Goal: Information Seeking & Learning: Check status

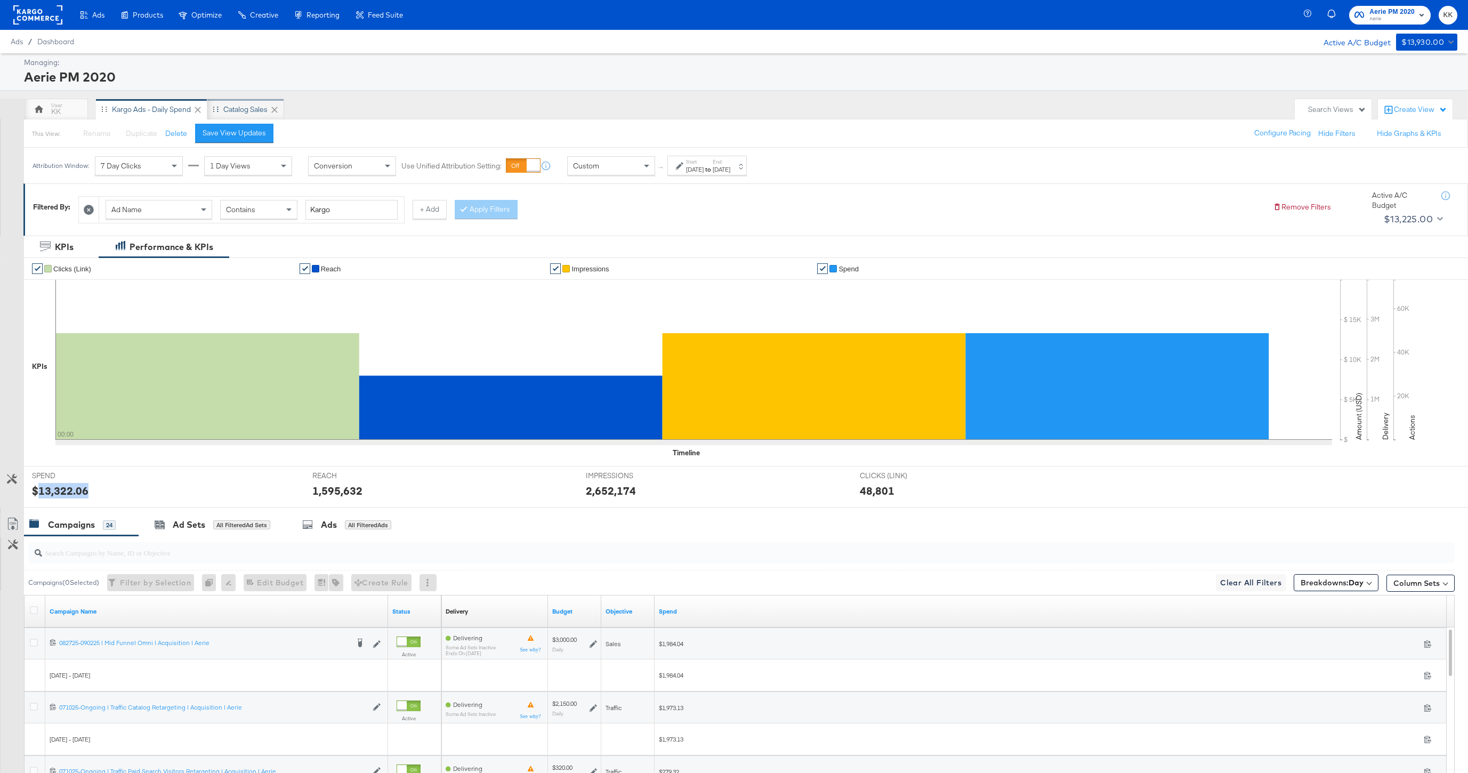
click at [230, 109] on div "Catalog Sales" at bounding box center [245, 109] width 44 height 10
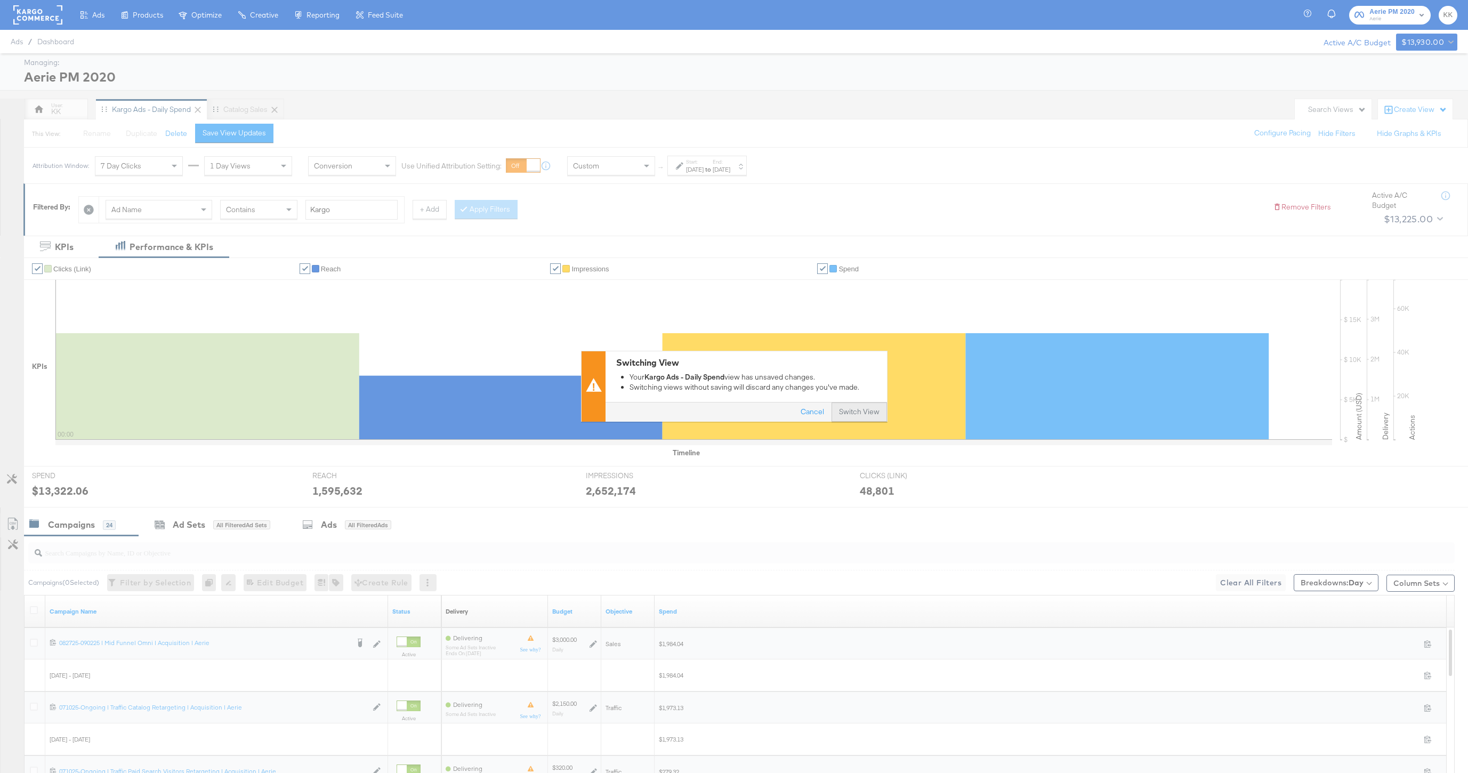
click at [853, 412] on button "Switch View" at bounding box center [859, 412] width 55 height 19
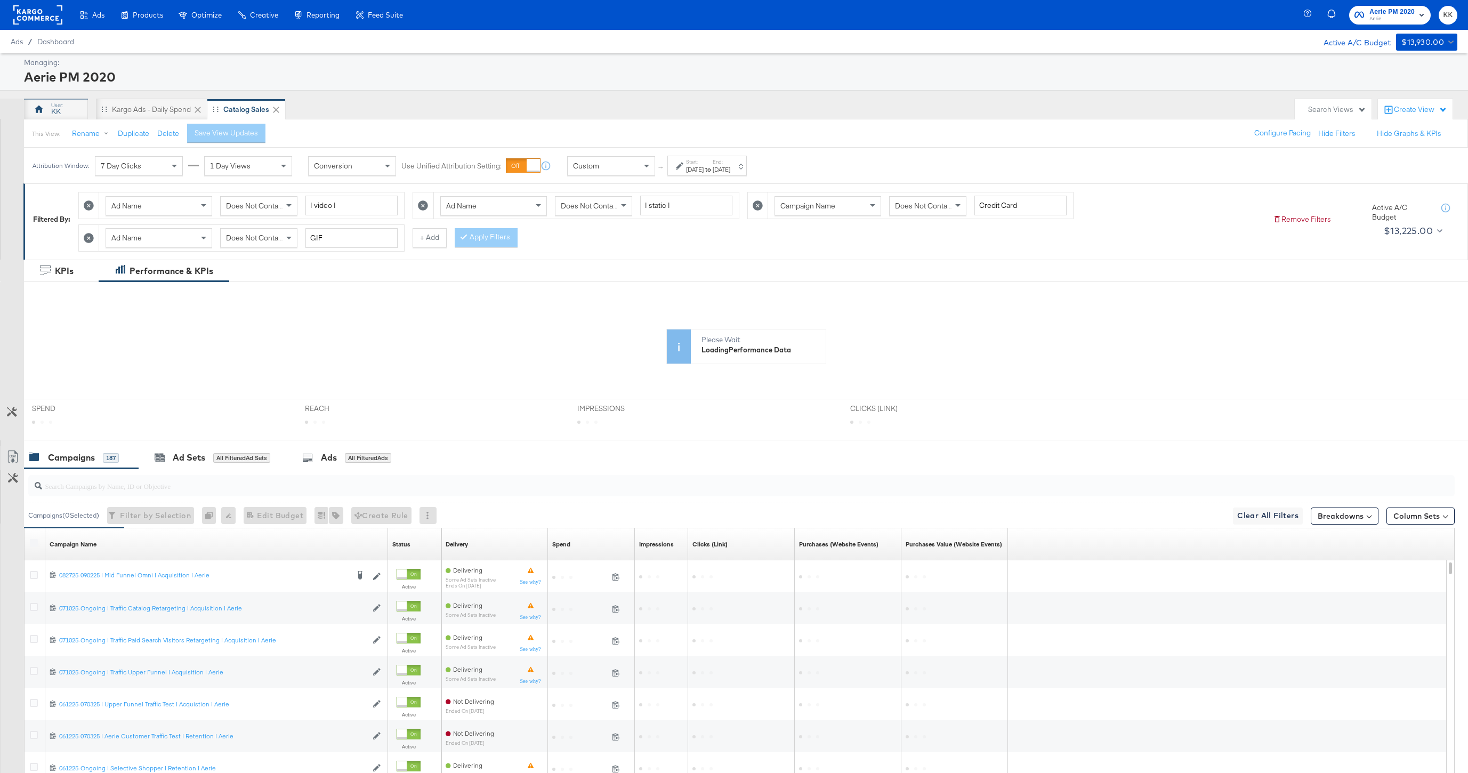
click at [42, 104] on icon at bounding box center [39, 109] width 11 height 11
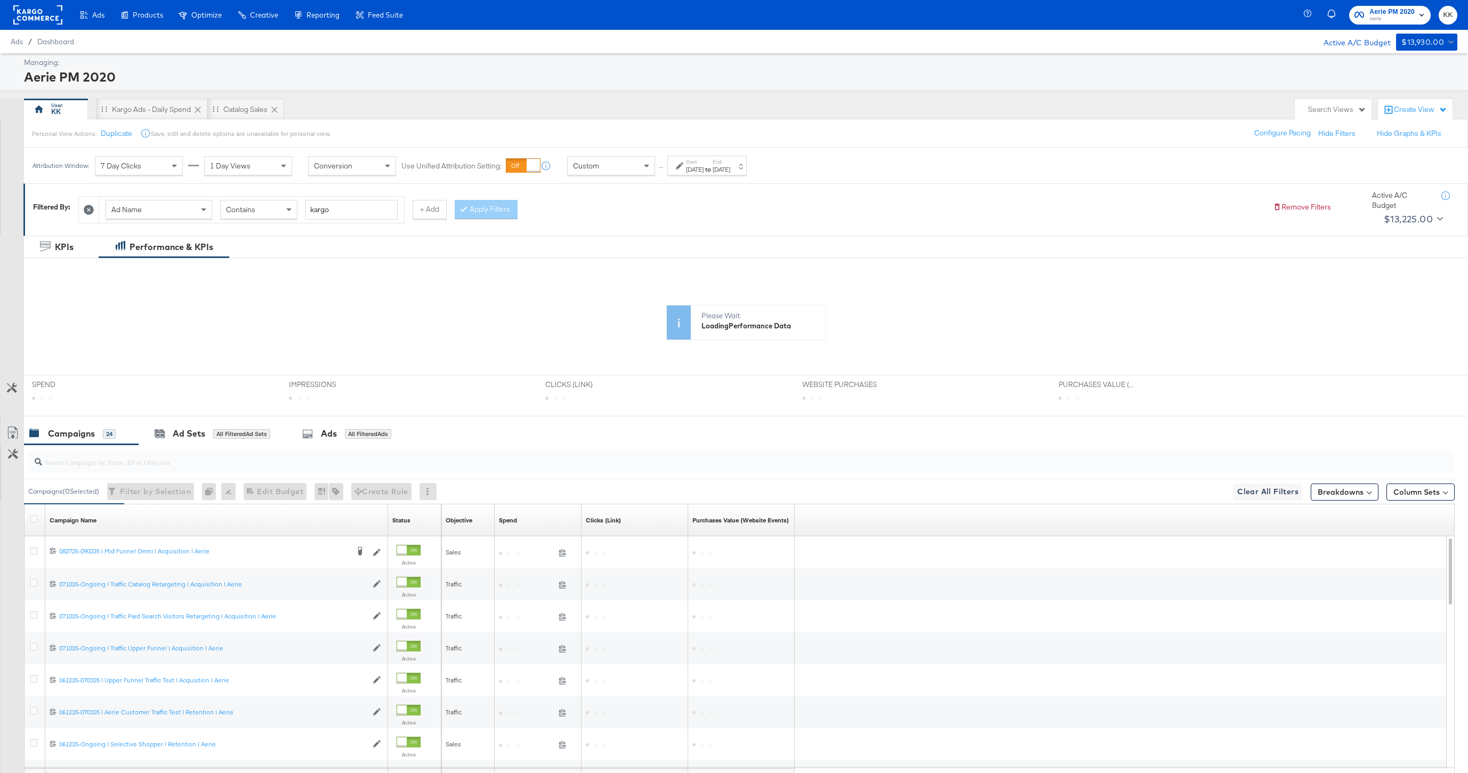
click at [704, 171] on div "[DATE]" at bounding box center [695, 169] width 18 height 9
click at [264, 116] on div "Catalog Sales" at bounding box center [245, 109] width 77 height 21
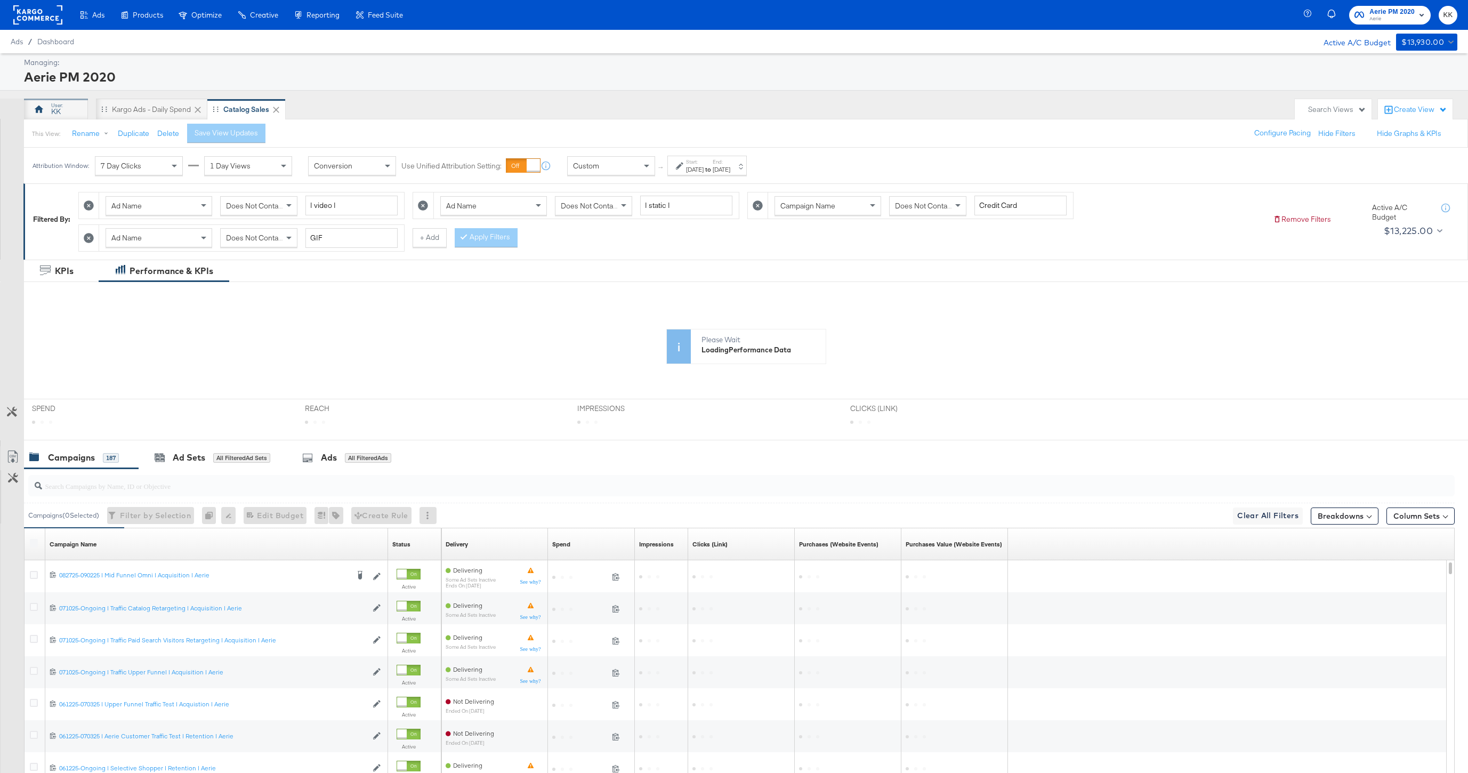
click at [42, 115] on div at bounding box center [39, 109] width 13 height 13
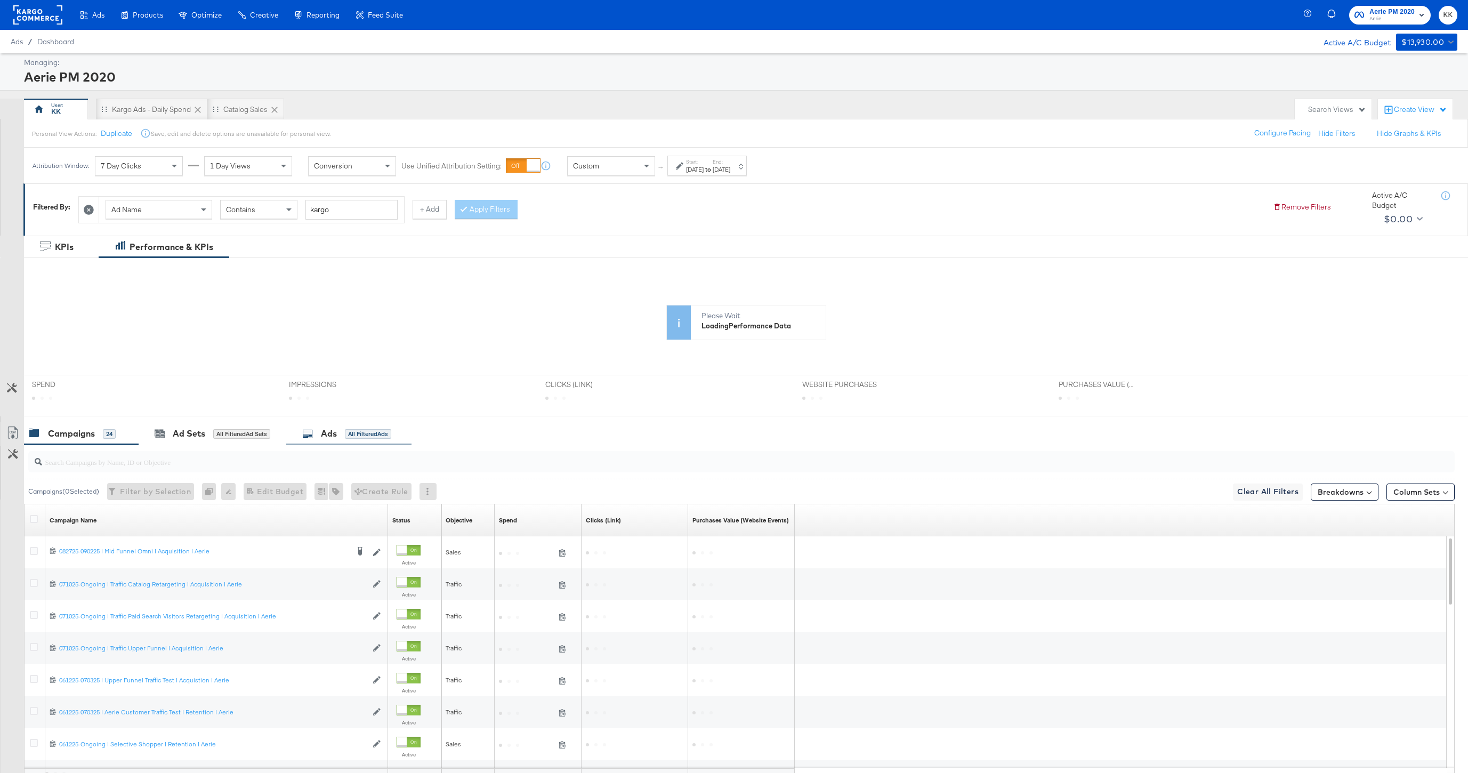
click at [336, 443] on div "Ads All Filtered Ads" at bounding box center [348, 433] width 125 height 23
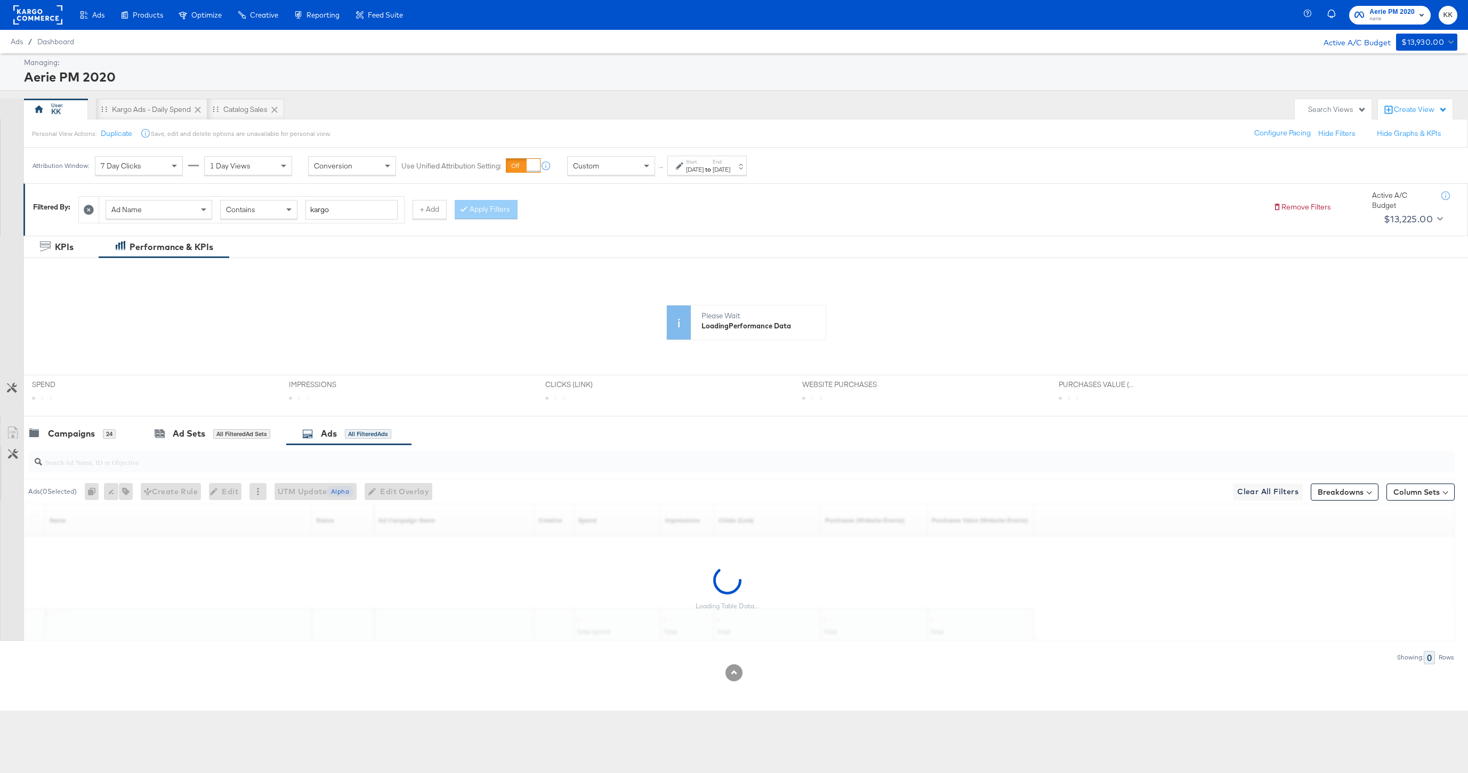
click at [690, 168] on div "[DATE]" at bounding box center [695, 169] width 18 height 9
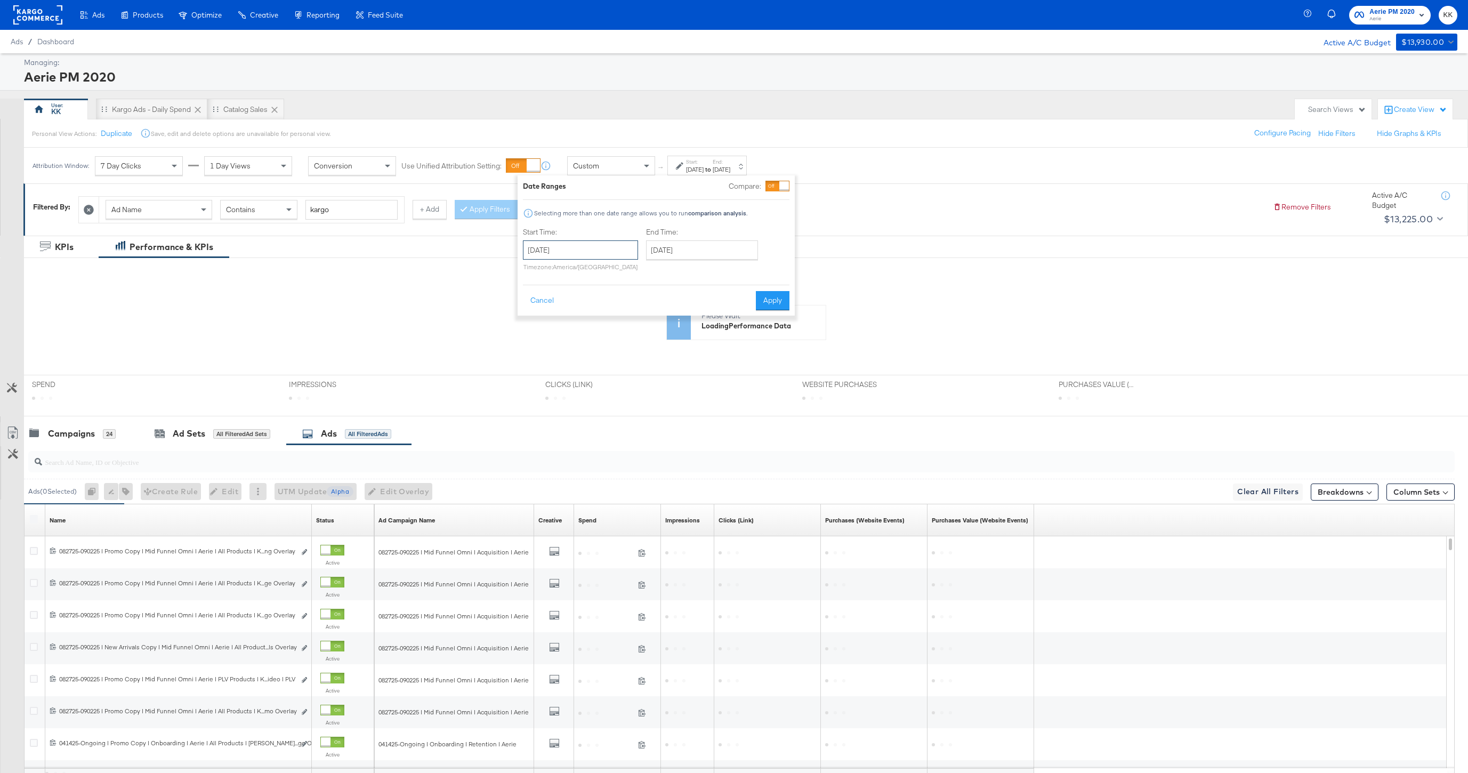
click at [565, 245] on input "[DATE]" at bounding box center [580, 249] width 115 height 19
click at [646, 274] on span "›" at bounding box center [644, 272] width 17 height 16
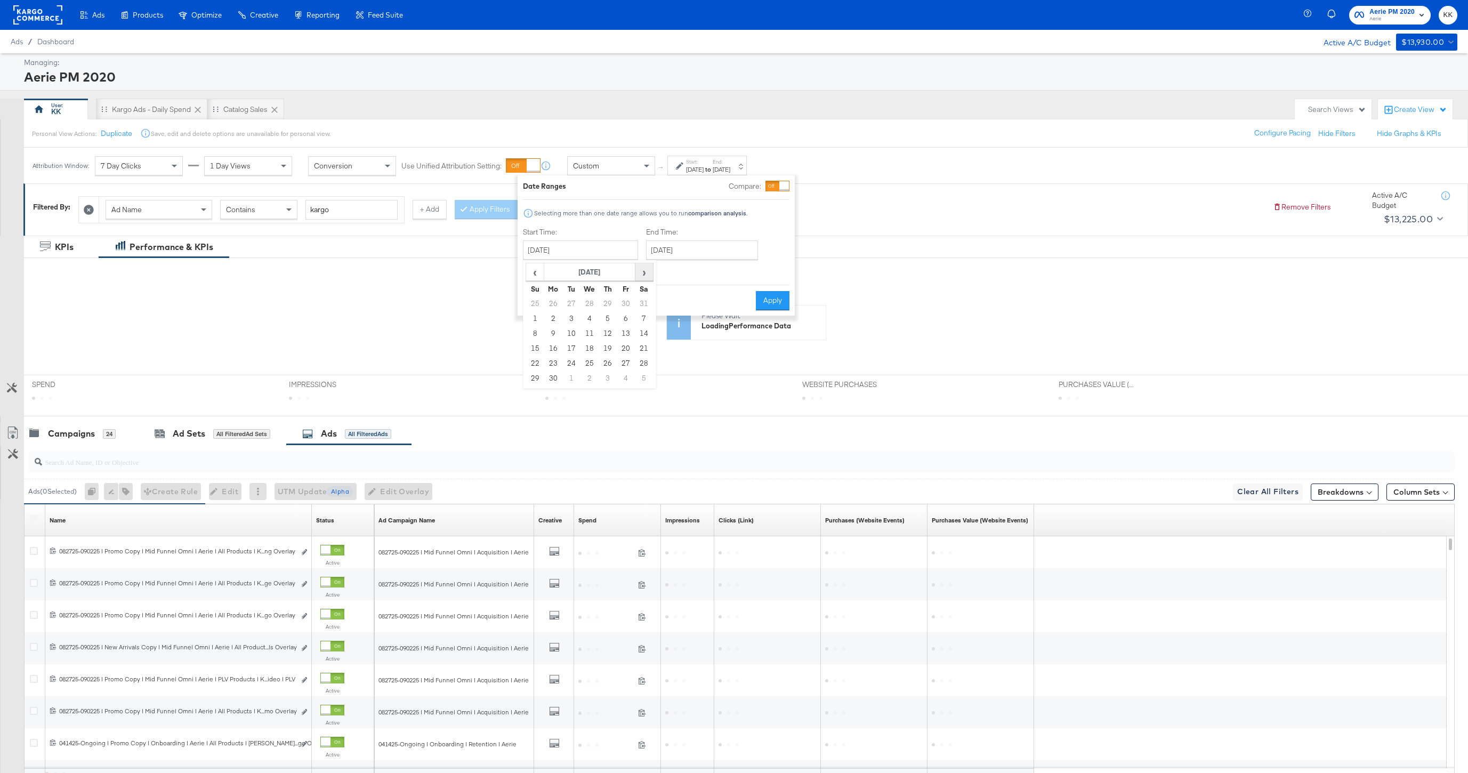
click at [646, 274] on span "›" at bounding box center [644, 272] width 17 height 16
click at [642, 270] on span "›" at bounding box center [644, 272] width 17 height 16
click at [626, 300] on td "1" at bounding box center [626, 303] width 18 height 15
type input "[DATE]"
click at [680, 261] on div "End Time: [DATE] ‹ [DATE] › Su Mo Tu We Th Fr Sa 27 28 29 30 31 1 2 3 4 5 6 7 8…" at bounding box center [700, 251] width 116 height 49
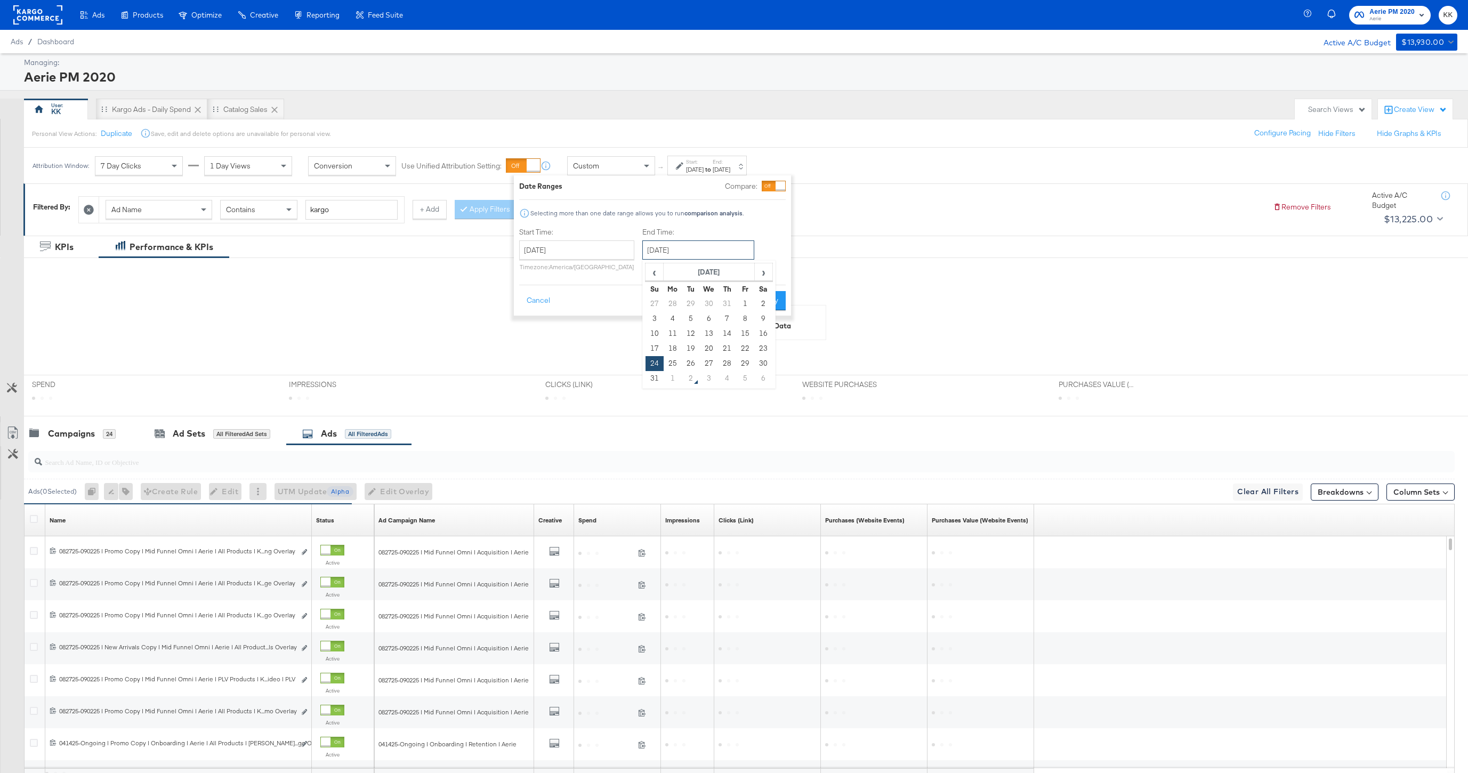
click at [695, 249] on input "[DATE]" at bounding box center [698, 249] width 112 height 19
click at [669, 378] on td "1" at bounding box center [673, 378] width 18 height 15
type input "[DATE]"
click at [777, 303] on button "Apply" at bounding box center [765, 300] width 34 height 19
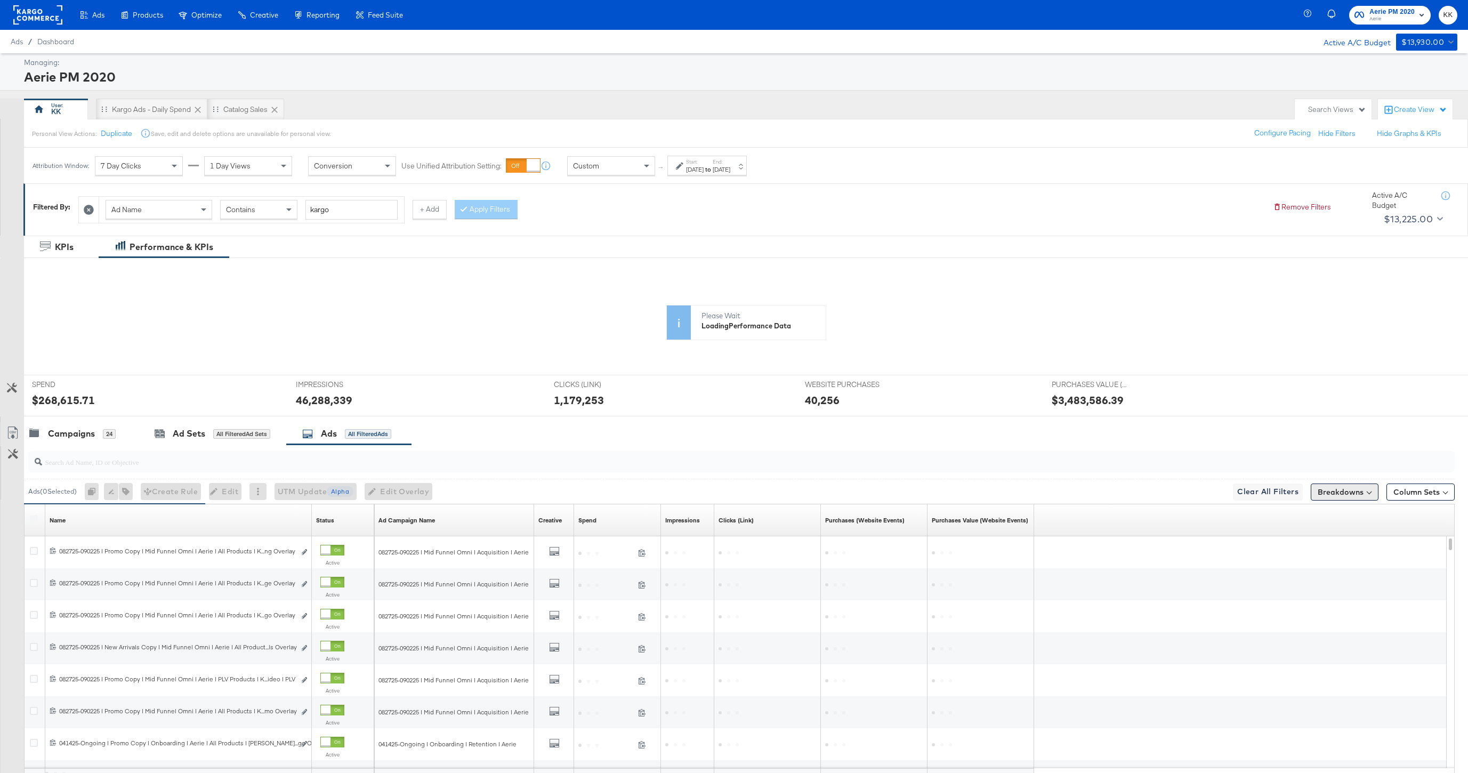
click at [1346, 494] on button "Breakdowns" at bounding box center [1345, 491] width 68 height 17
click at [1293, 563] on link "Time" at bounding box center [1318, 556] width 117 height 18
click at [1289, 583] on div "Day" at bounding box center [1320, 582] width 116 height 11
click at [1334, 665] on button "Apply Breakdown" at bounding box center [1319, 656] width 73 height 19
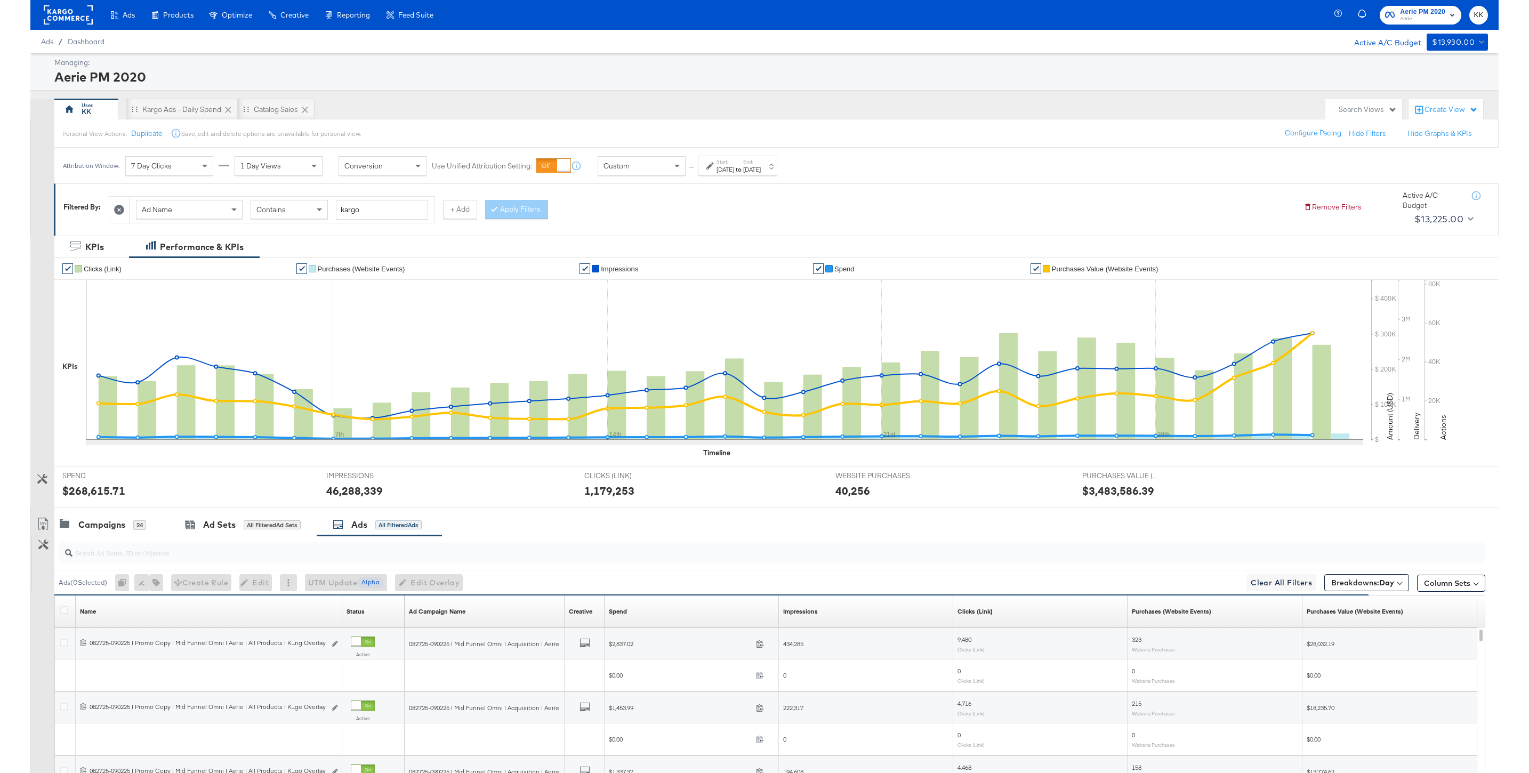
scroll to position [189, 0]
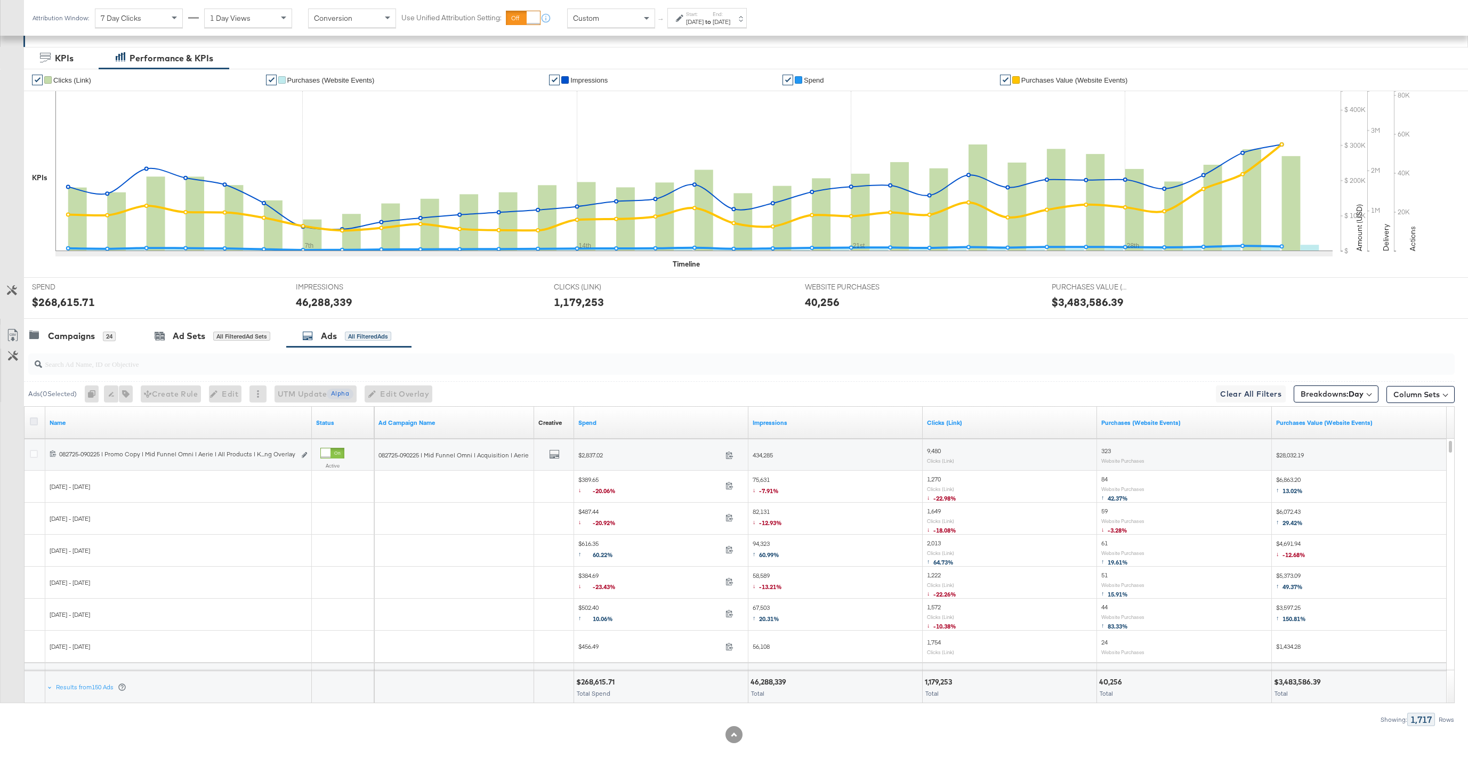
click at [34, 424] on icon at bounding box center [34, 421] width 8 height 8
click at [0, 0] on input "checkbox" at bounding box center [0, 0] width 0 height 0
click at [11, 335] on icon at bounding box center [12, 335] width 13 height 13
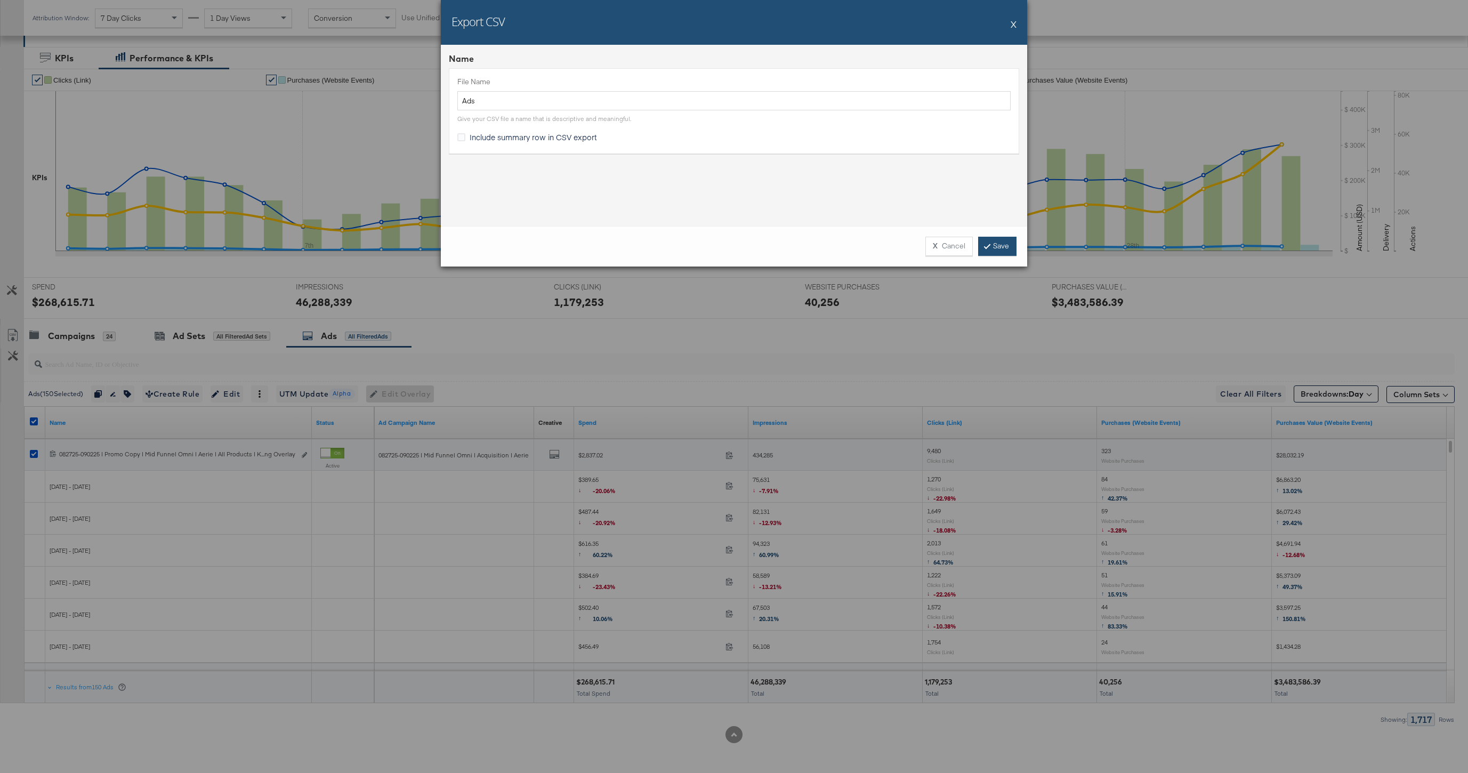
click at [1011, 251] on link "Save" at bounding box center [997, 246] width 38 height 19
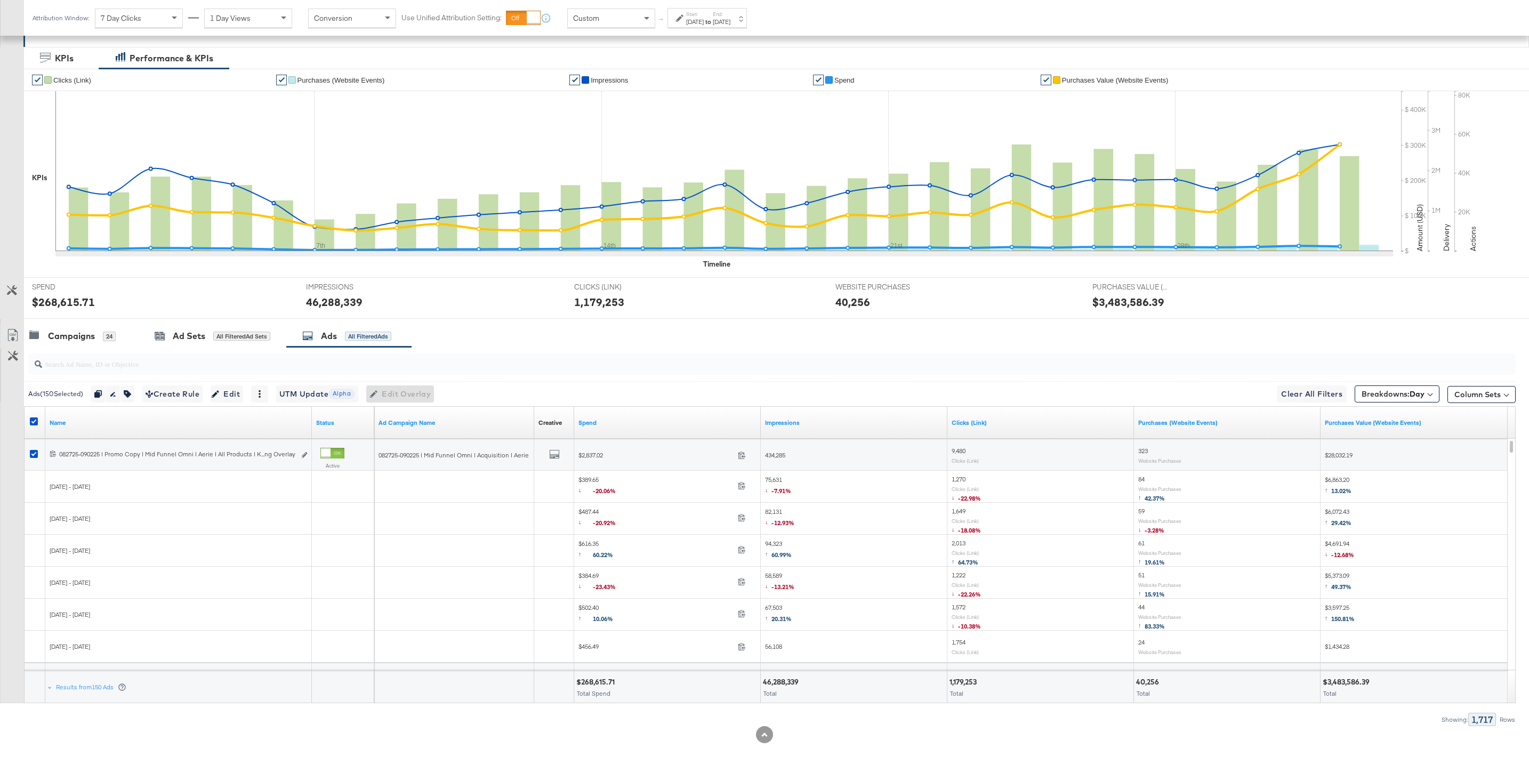
scroll to position [0, 0]
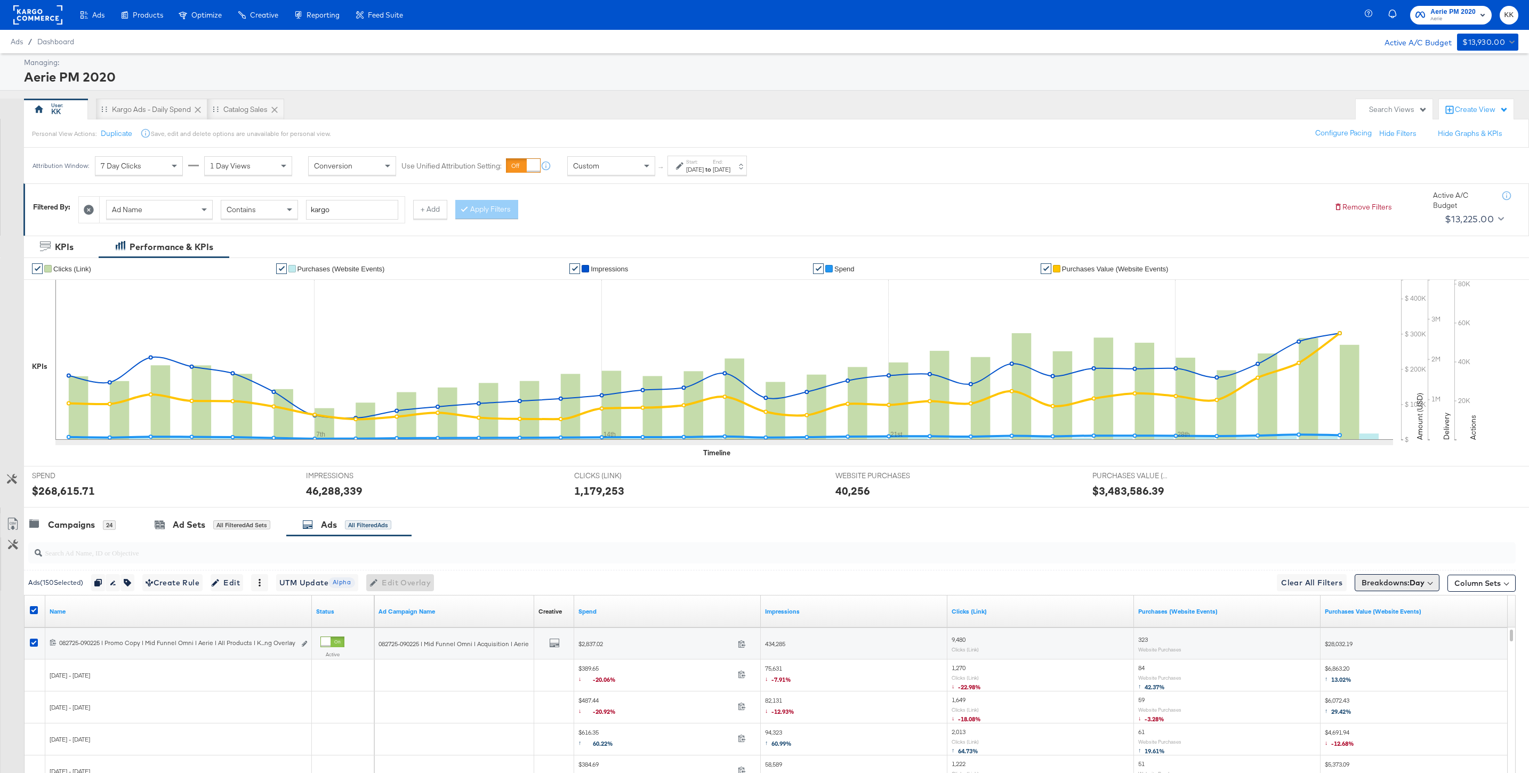
click at [1420, 584] on b "Day" at bounding box center [1416, 583] width 15 height 10
click at [1425, 600] on button "[Reset]" at bounding box center [1421, 602] width 27 height 17
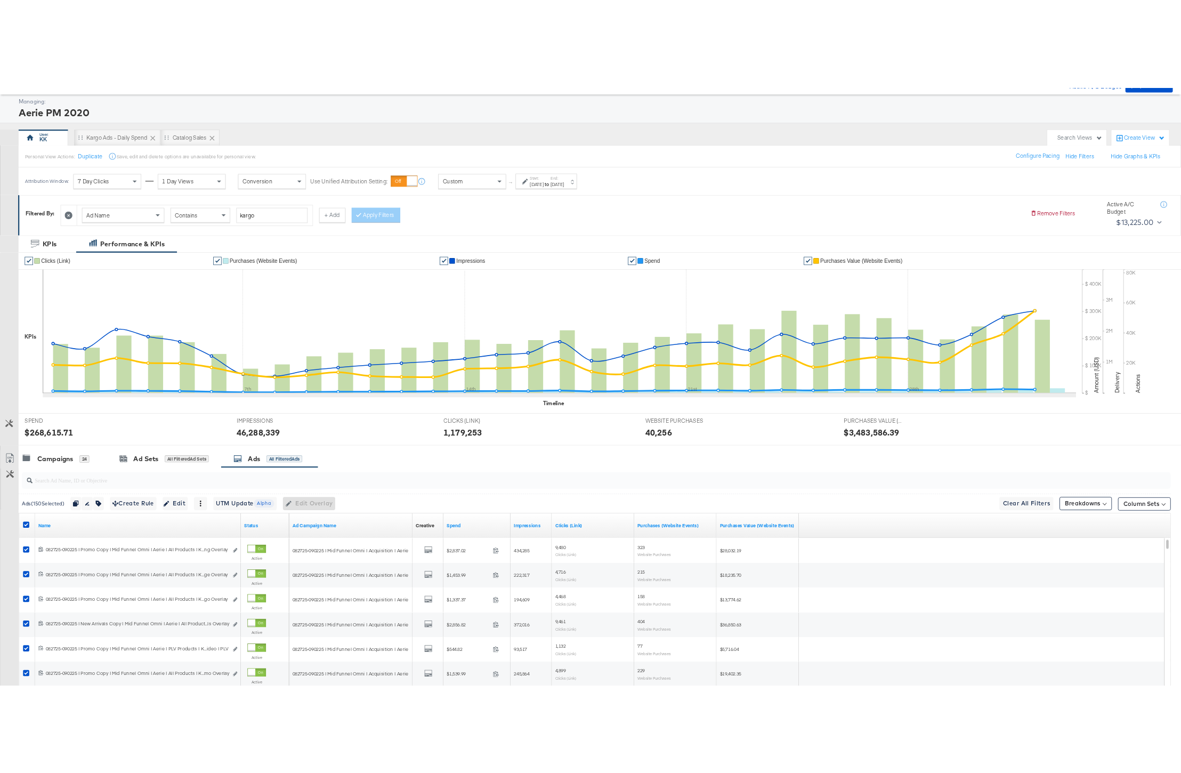
scroll to position [62, 0]
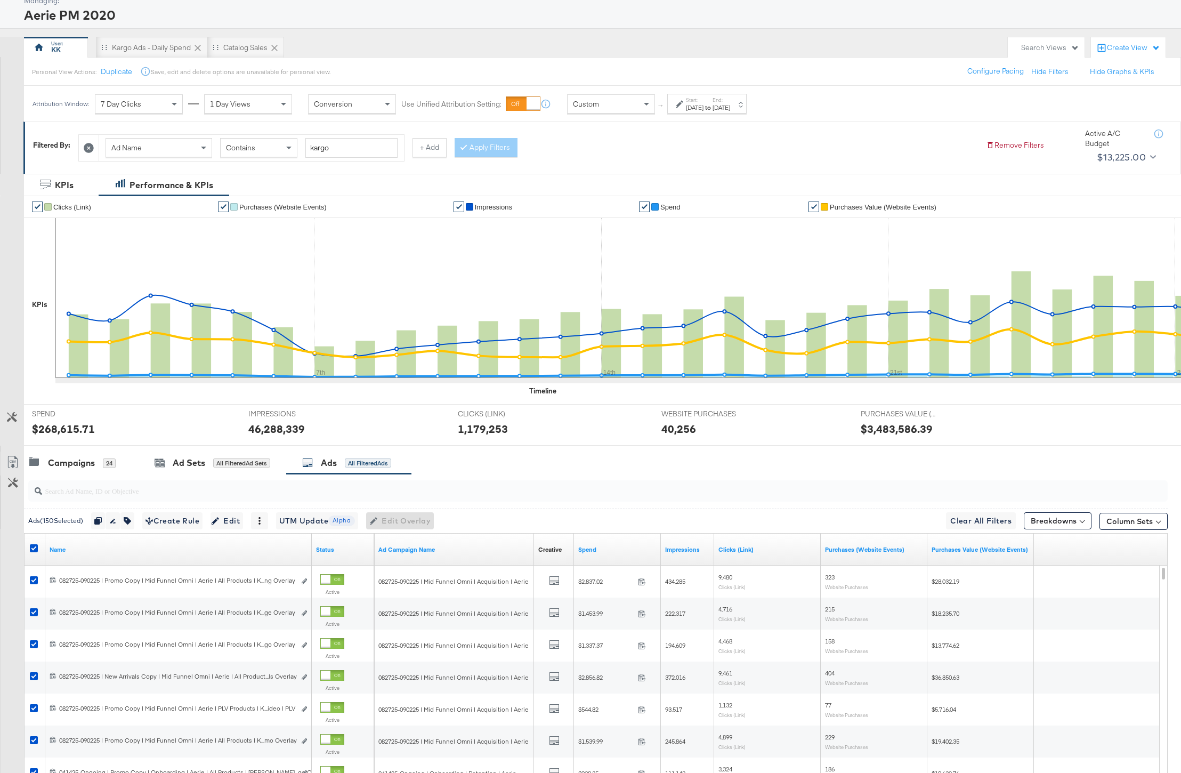
click at [691, 102] on label "Start:" at bounding box center [695, 99] width 18 height 7
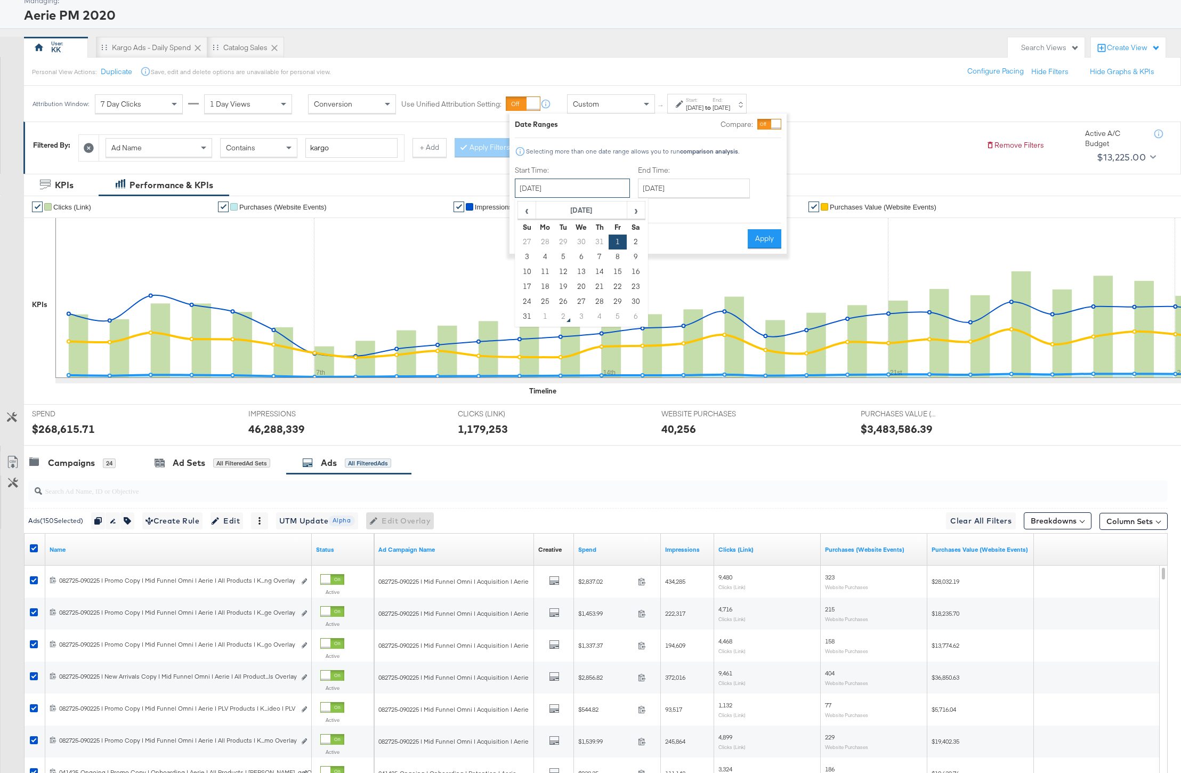
click at [572, 182] on input "[DATE]" at bounding box center [572, 188] width 115 height 19
click at [535, 213] on th "‹" at bounding box center [527, 210] width 18 height 18
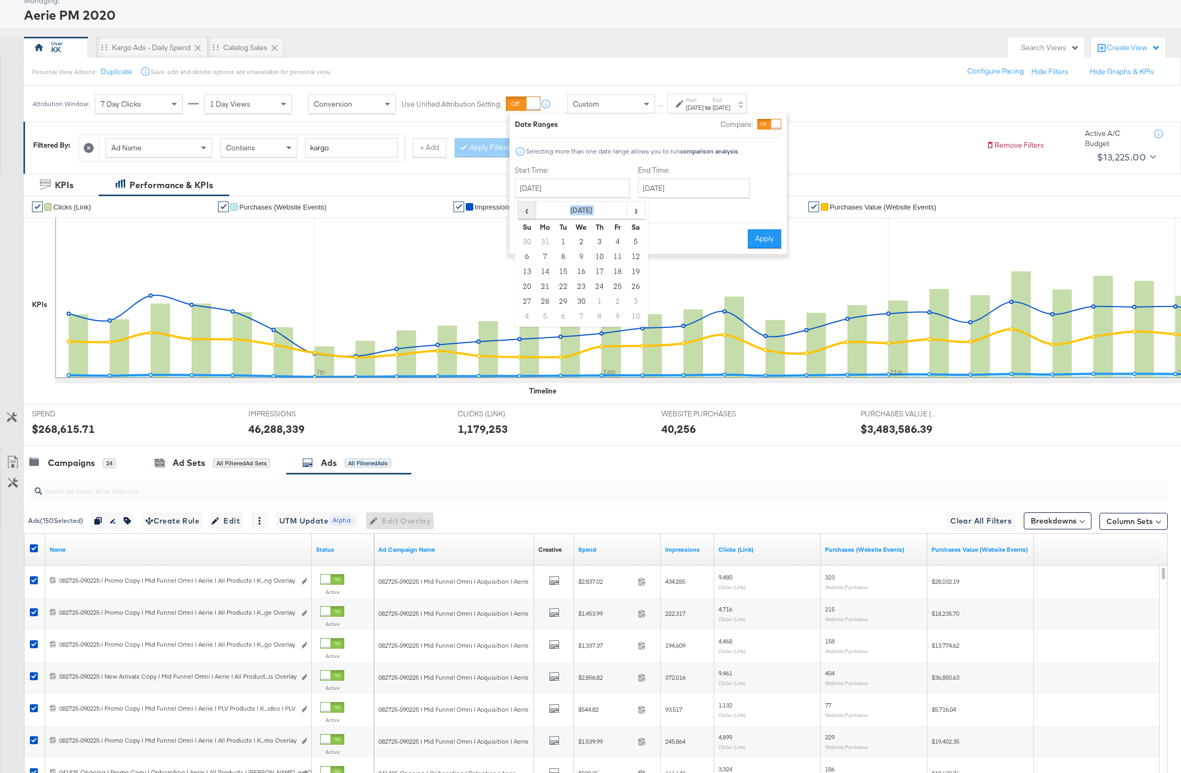
click at [535, 213] on th "‹" at bounding box center [527, 210] width 18 height 18
click at [598, 271] on td "13" at bounding box center [600, 271] width 18 height 15
type input "[DATE]"
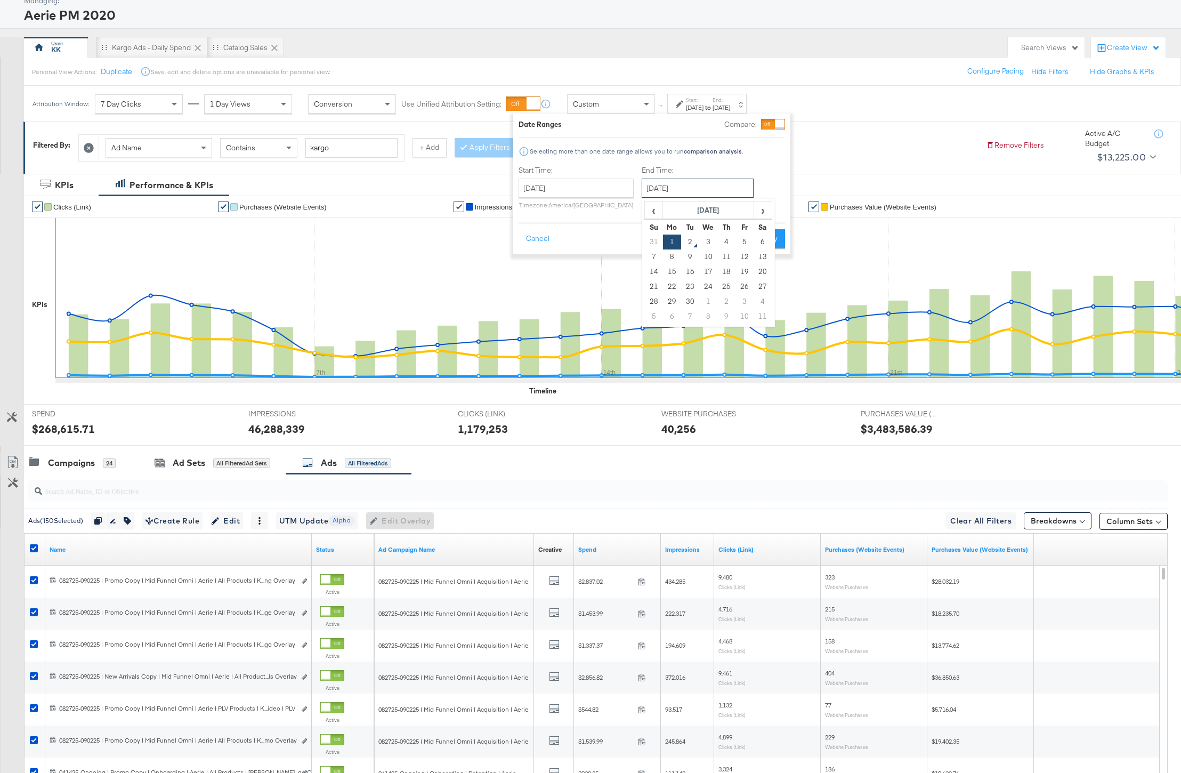
click at [688, 193] on input "[DATE]" at bounding box center [698, 188] width 112 height 19
click at [654, 212] on span "‹" at bounding box center [654, 210] width 17 height 16
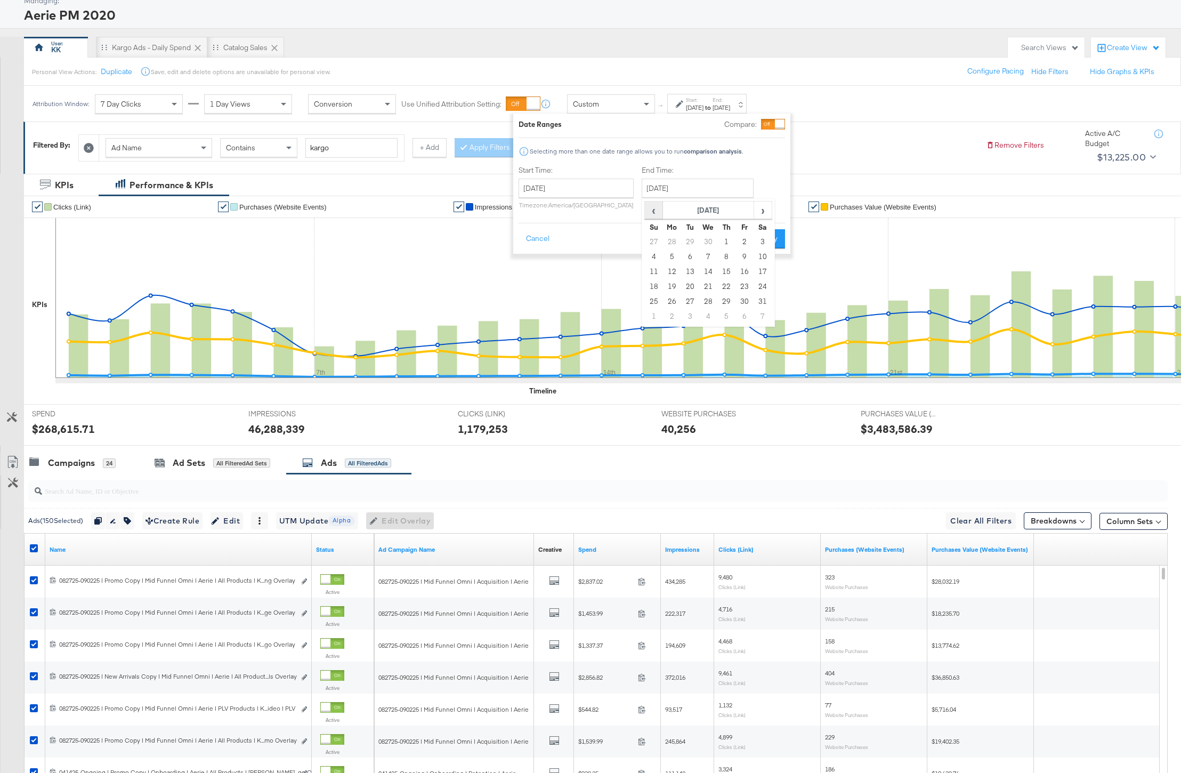
click at [654, 212] on span "‹" at bounding box center [654, 210] width 17 height 16
click at [764, 207] on span "›" at bounding box center [763, 210] width 17 height 16
click at [708, 291] on td "19" at bounding box center [708, 286] width 18 height 15
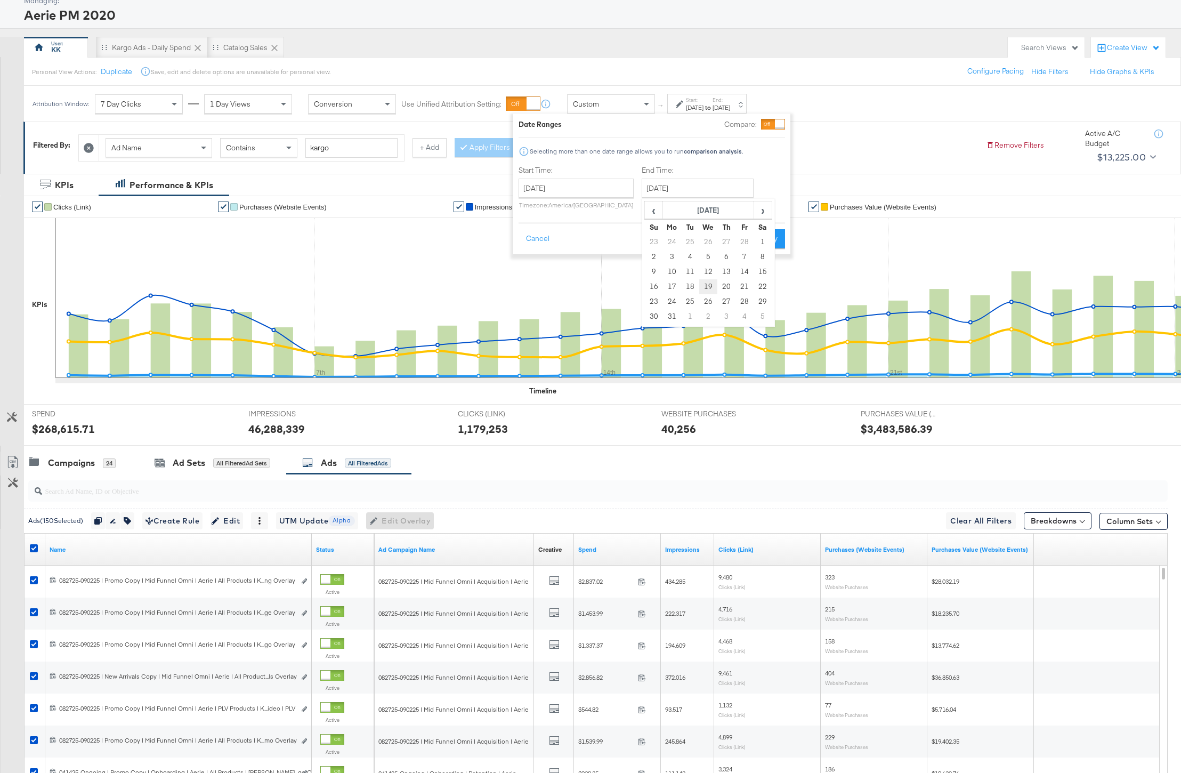
type input "[DATE]"
click at [768, 239] on button "Apply" at bounding box center [772, 238] width 34 height 19
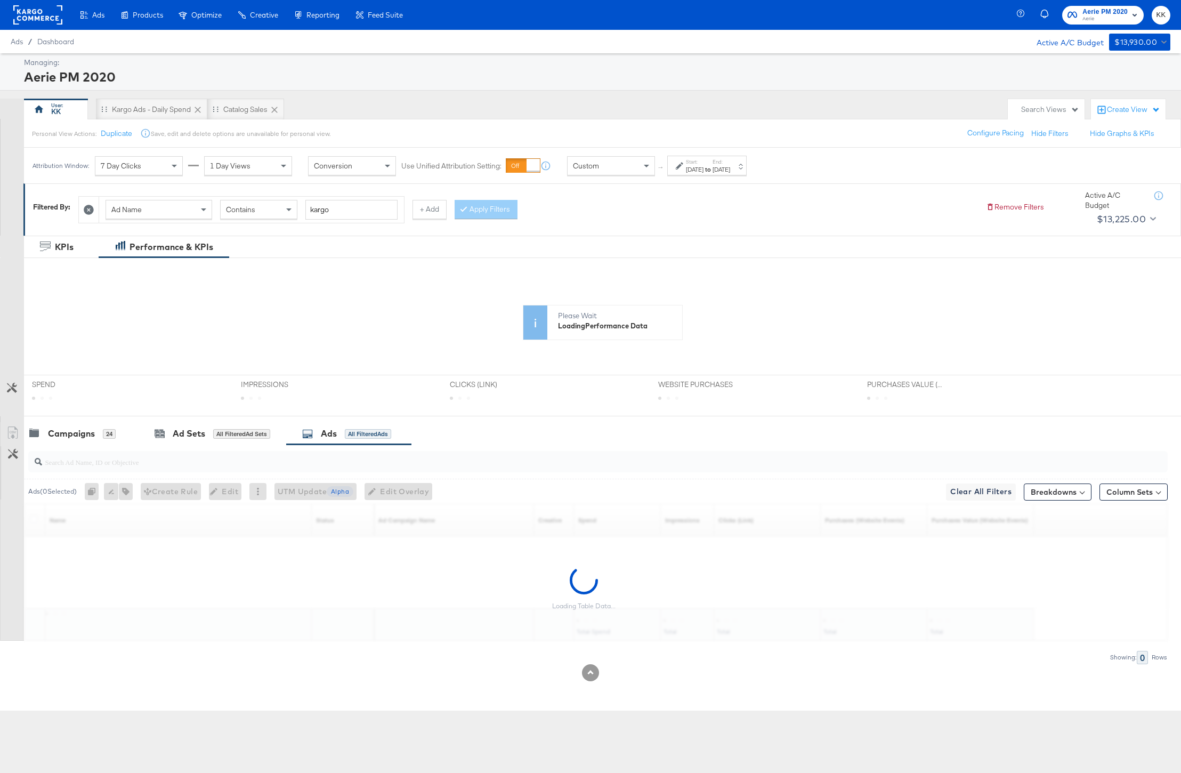
scroll to position [0, 0]
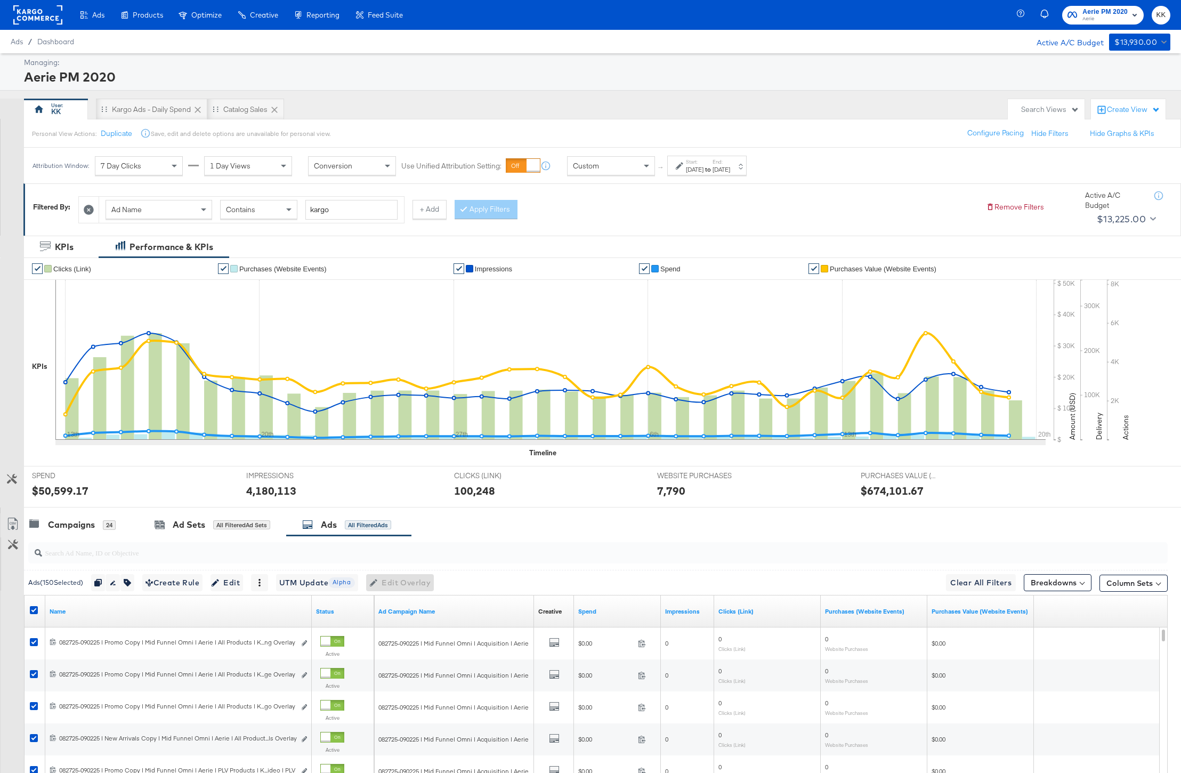
click at [67, 493] on div "$50,599.17" at bounding box center [60, 490] width 57 height 15
copy div "50,599.17"
click at [273, 491] on div "4,180,113" at bounding box center [271, 490] width 50 height 15
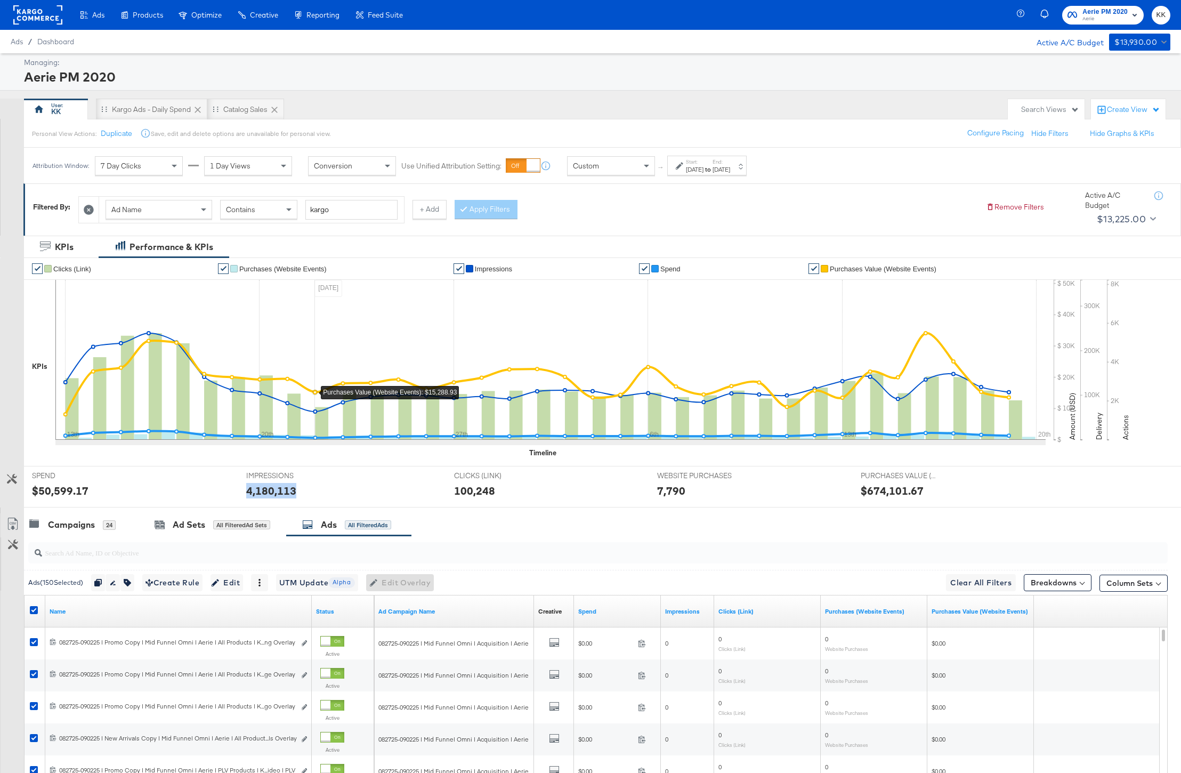
copy div "4,180,113"
click at [463, 493] on div "100,248" at bounding box center [474, 490] width 41 height 15
copy div "100,248"
click at [677, 485] on div "7,790" at bounding box center [671, 490] width 28 height 15
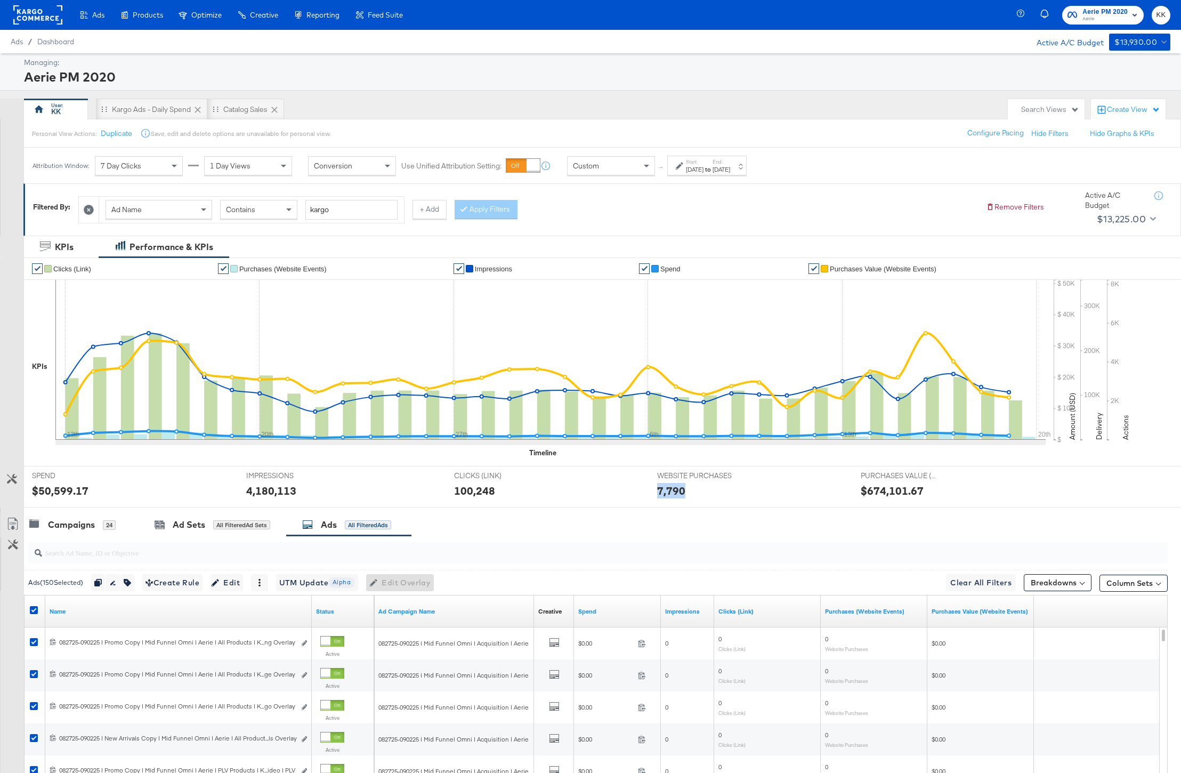
click at [677, 485] on div "7,790" at bounding box center [671, 490] width 28 height 15
copy div "7,790"
click at [878, 488] on div "$674,101.67" at bounding box center [892, 490] width 63 height 15
copy div "674,101.67"
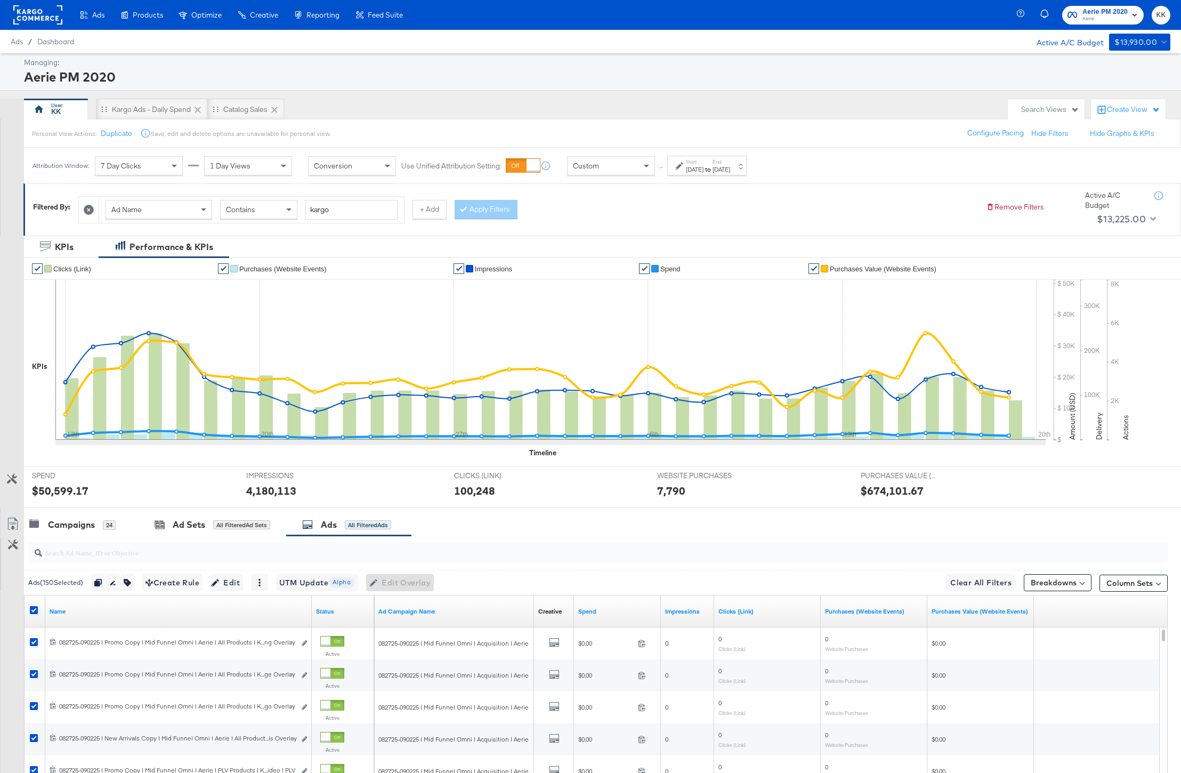
click at [704, 166] on div "[DATE]" at bounding box center [695, 169] width 18 height 9
click at [604, 251] on input "[DATE]" at bounding box center [579, 249] width 115 height 19
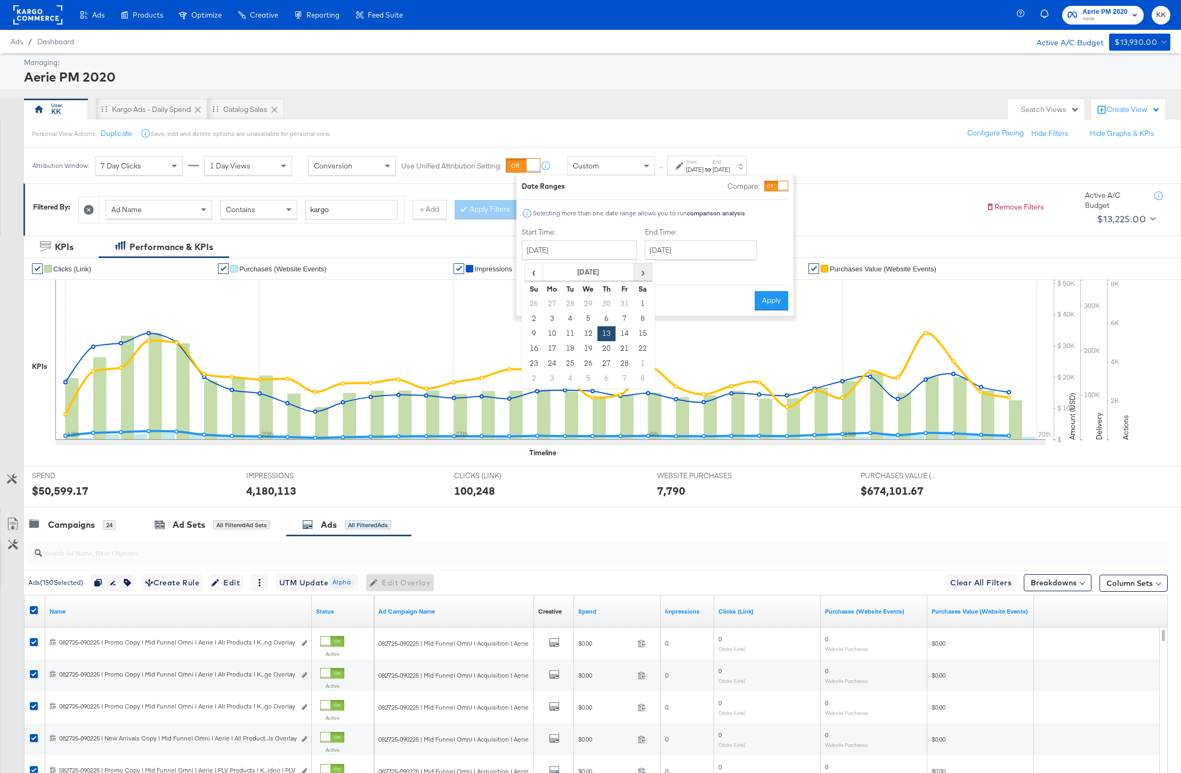
click at [635, 267] on span "›" at bounding box center [643, 272] width 17 height 16
click at [607, 344] on td "20" at bounding box center [607, 348] width 18 height 15
type input "[DATE]"
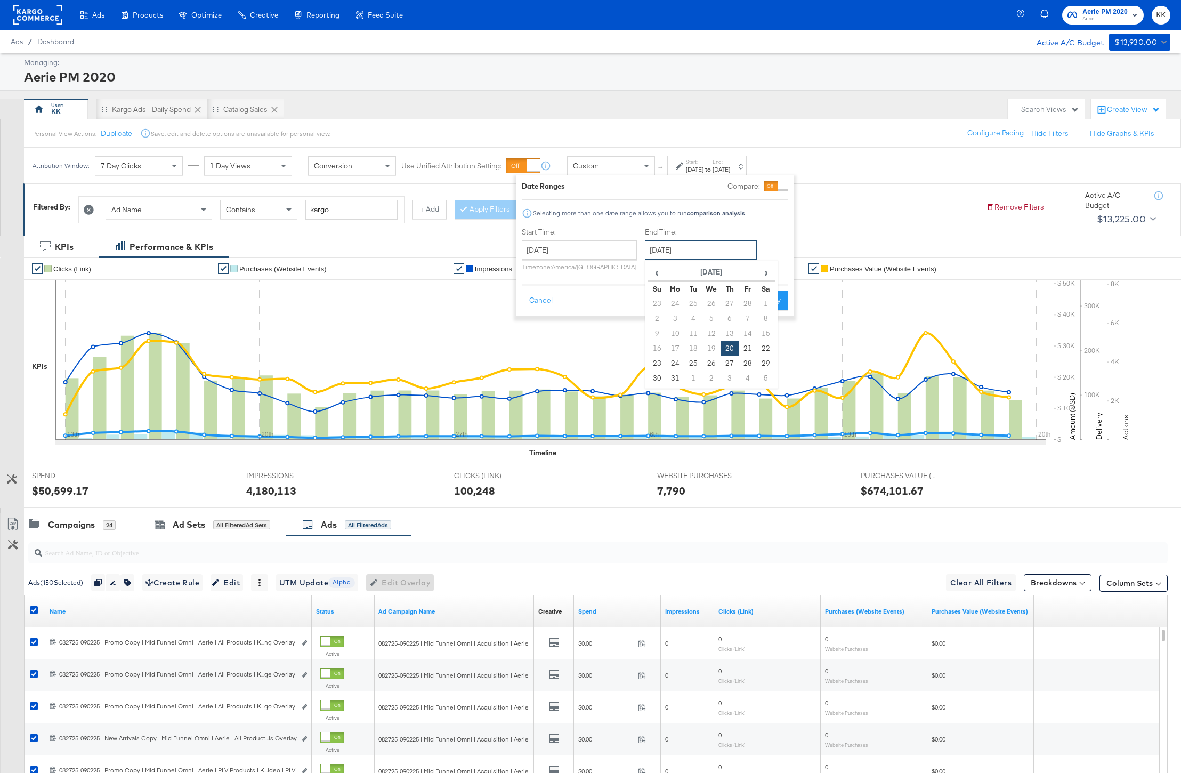
click at [713, 244] on input "[DATE]" at bounding box center [701, 249] width 112 height 19
click at [764, 277] on span "›" at bounding box center [766, 272] width 17 height 16
click at [706, 361] on td "30" at bounding box center [712, 363] width 18 height 15
type input "[DATE]"
click at [771, 294] on button "Apply" at bounding box center [771, 300] width 34 height 19
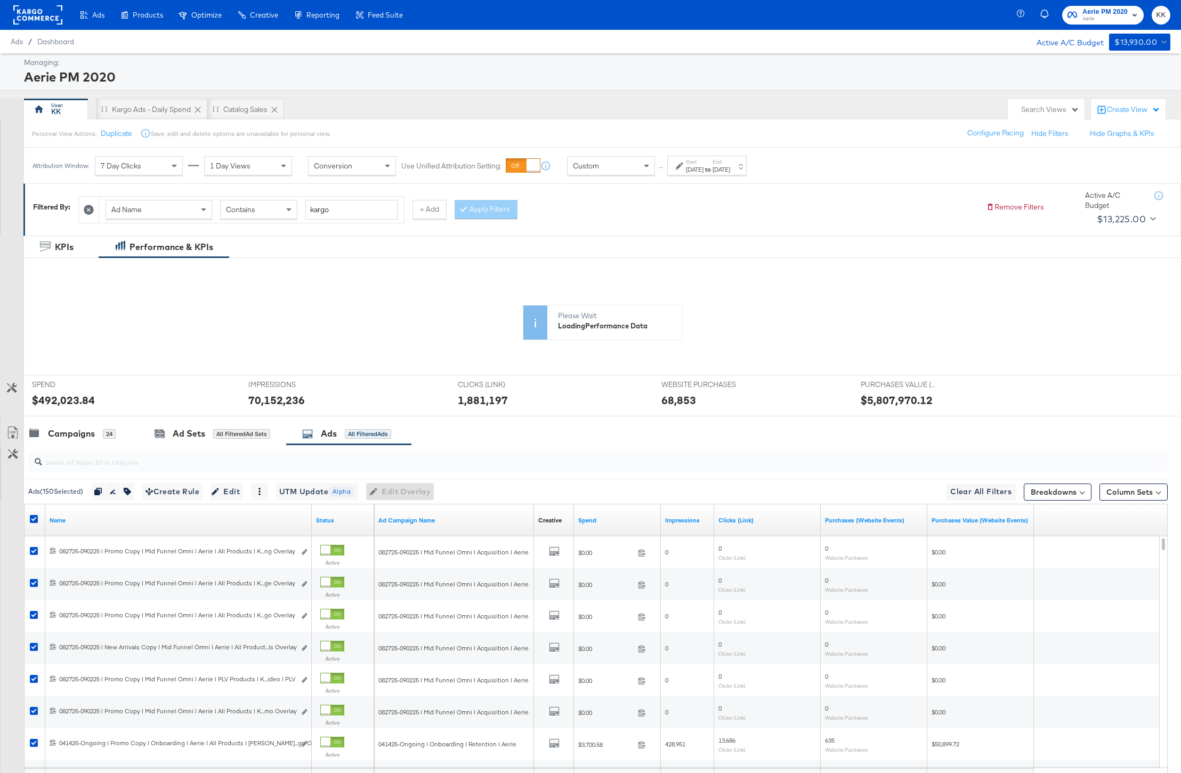
click at [79, 401] on icon at bounding box center [550, 360] width 990 height 160
click at [47, 396] on div "KPIs [DATE] Impressions: 129,173 13th 20th 27th 6th 13th 20th $ $ 10K $ 20K $ 3…" at bounding box center [602, 368] width 1141 height 176
click at [72, 401] on icon at bounding box center [537, 374] width 943 height 82
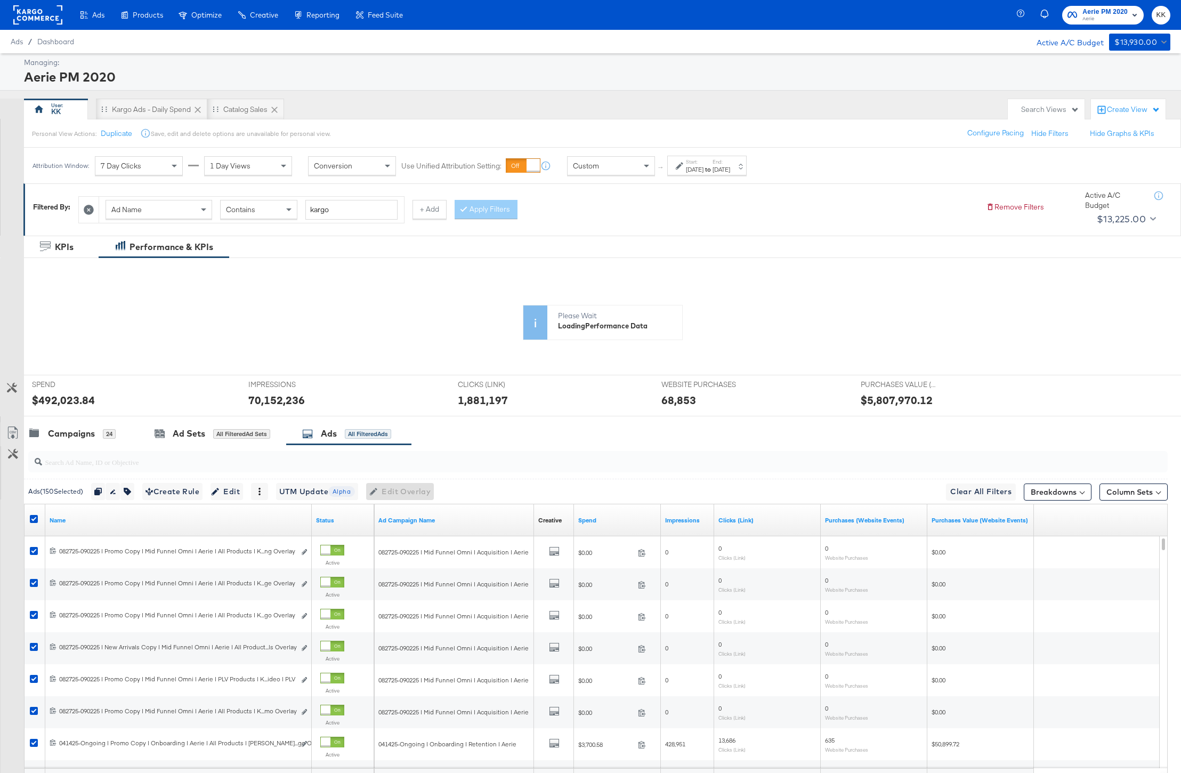
click at [76, 397] on rect at bounding box center [72, 409] width 13 height 62
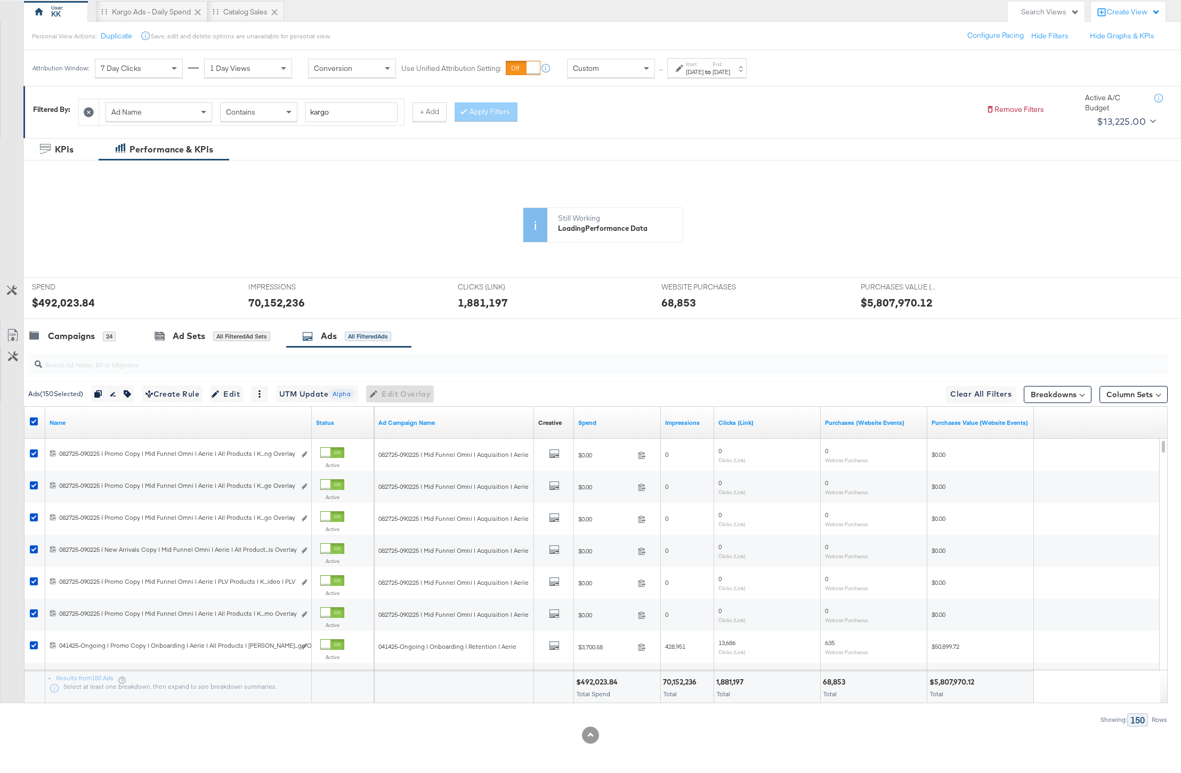
click at [594, 681] on div "$492,023.84" at bounding box center [598, 682] width 45 height 10
copy div "492,023.84"
click at [676, 675] on div "70,152,236 Total" at bounding box center [687, 687] width 53 height 32
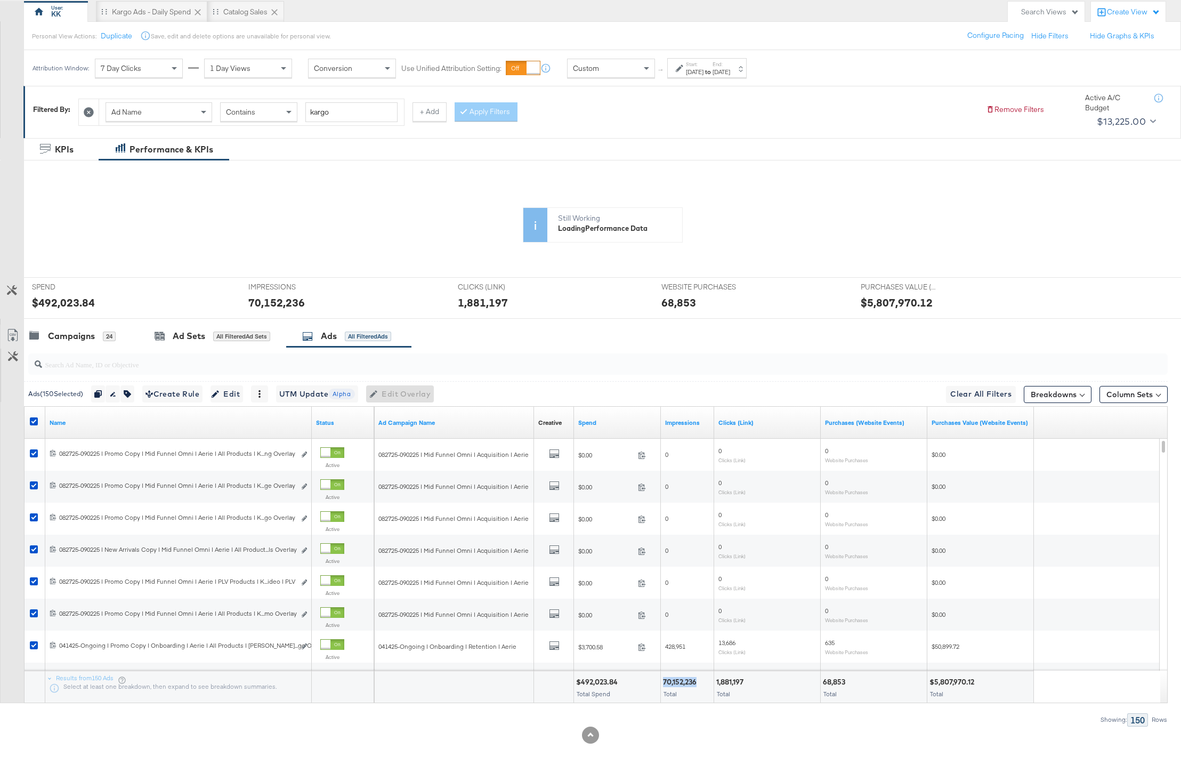
copy div "70,152,236"
click at [735, 683] on div "1,881,197" at bounding box center [731, 682] width 30 height 10
copy div "1,881,197"
click at [830, 684] on div "68,853" at bounding box center [836, 682] width 26 height 10
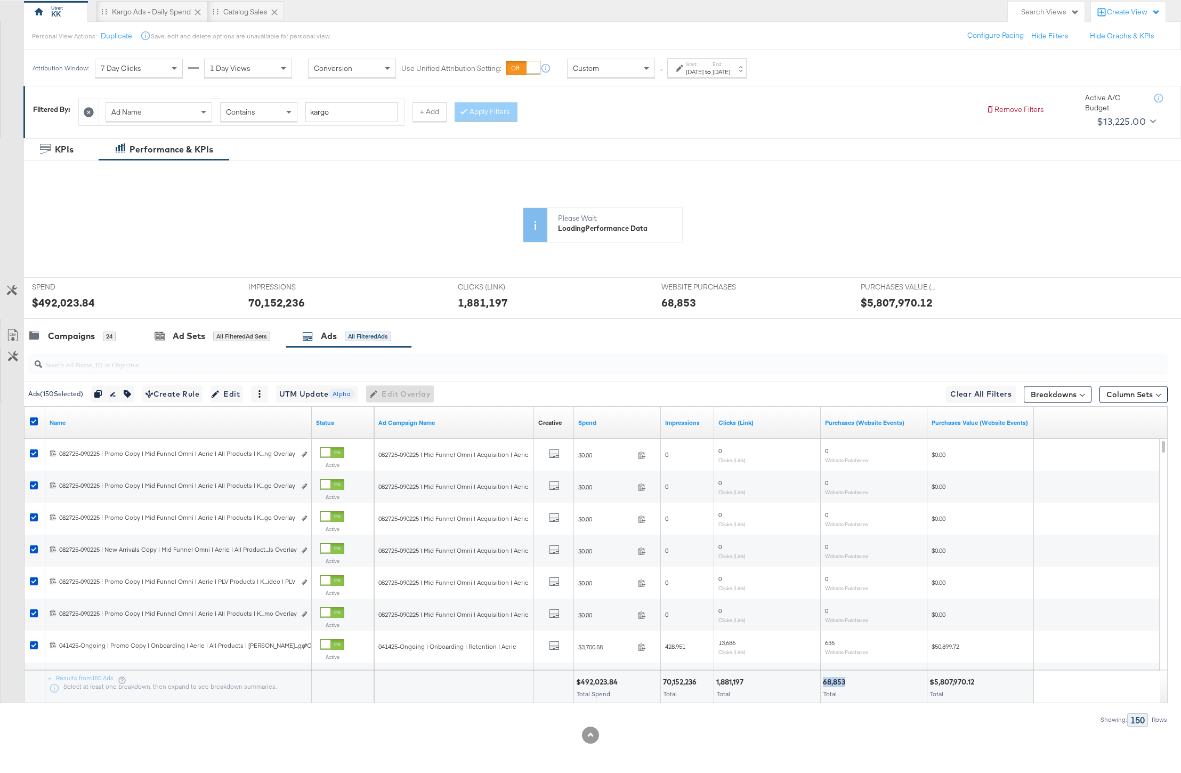
click at [830, 684] on div "68,853" at bounding box center [836, 682] width 26 height 10
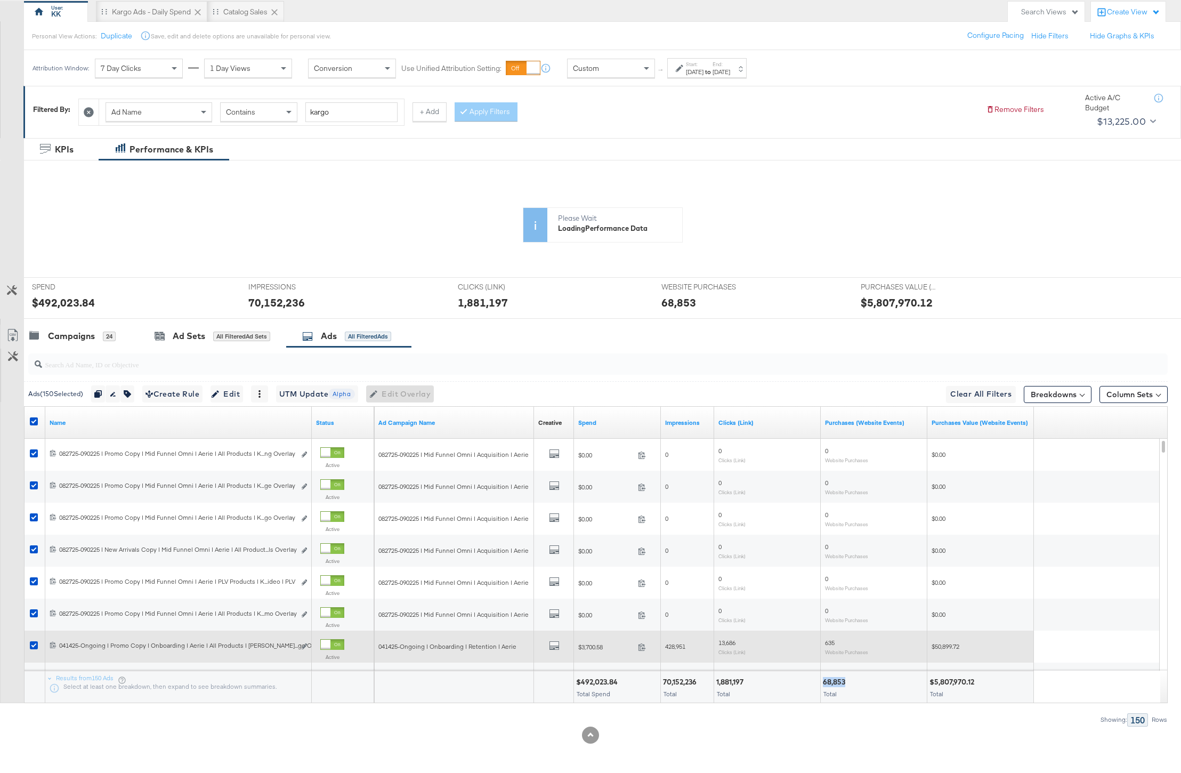
copy div "68,853"
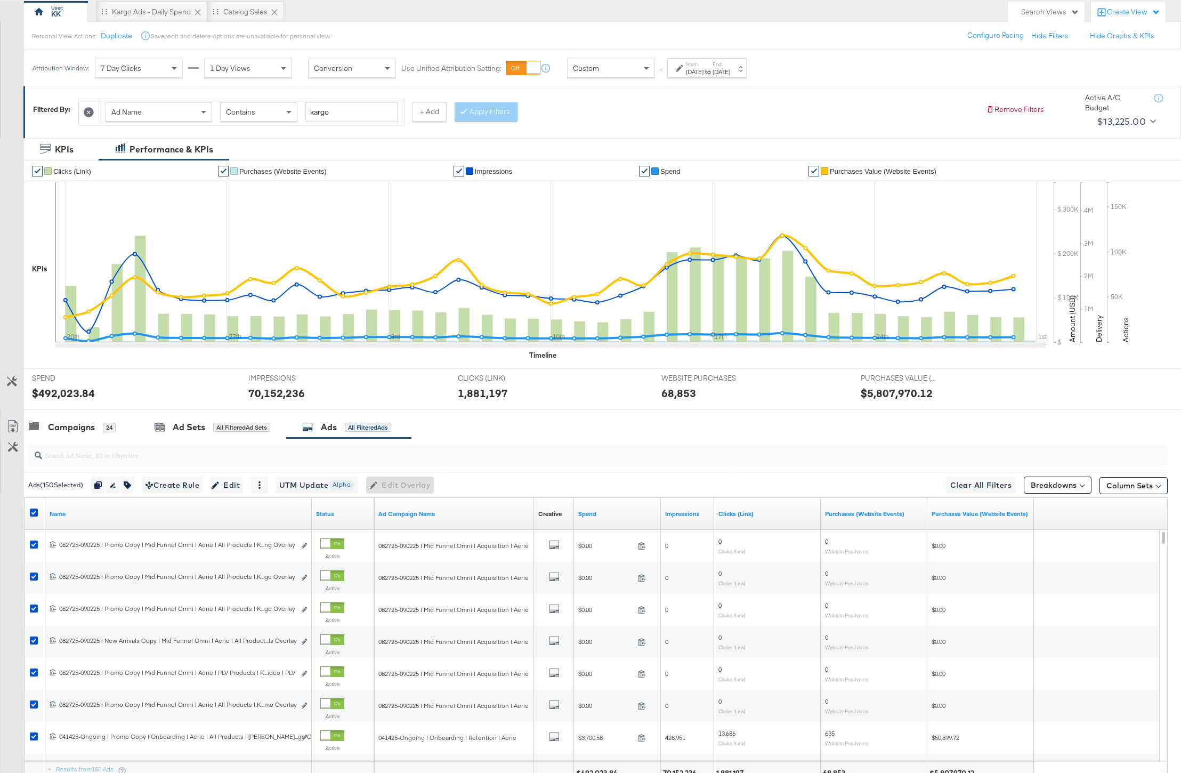
click at [897, 392] on div "$5,807,970.12" at bounding box center [897, 392] width 72 height 15
copy div "5,807,970.12"
click at [693, 61] on label "Start:" at bounding box center [695, 64] width 18 height 7
click at [571, 152] on input "[DATE]" at bounding box center [578, 152] width 115 height 19
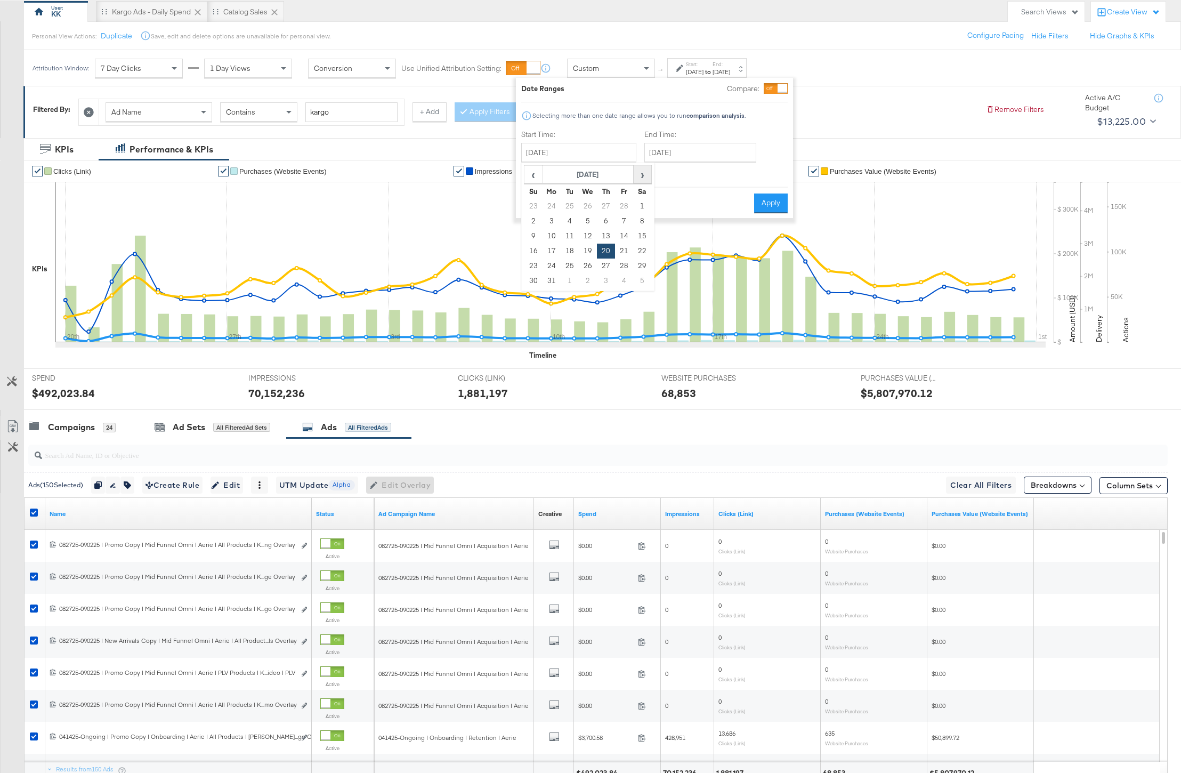
click at [644, 172] on span "›" at bounding box center [642, 174] width 17 height 16
click at [527, 169] on span "‹" at bounding box center [533, 174] width 17 height 16
click at [608, 207] on td "1" at bounding box center [606, 206] width 18 height 15
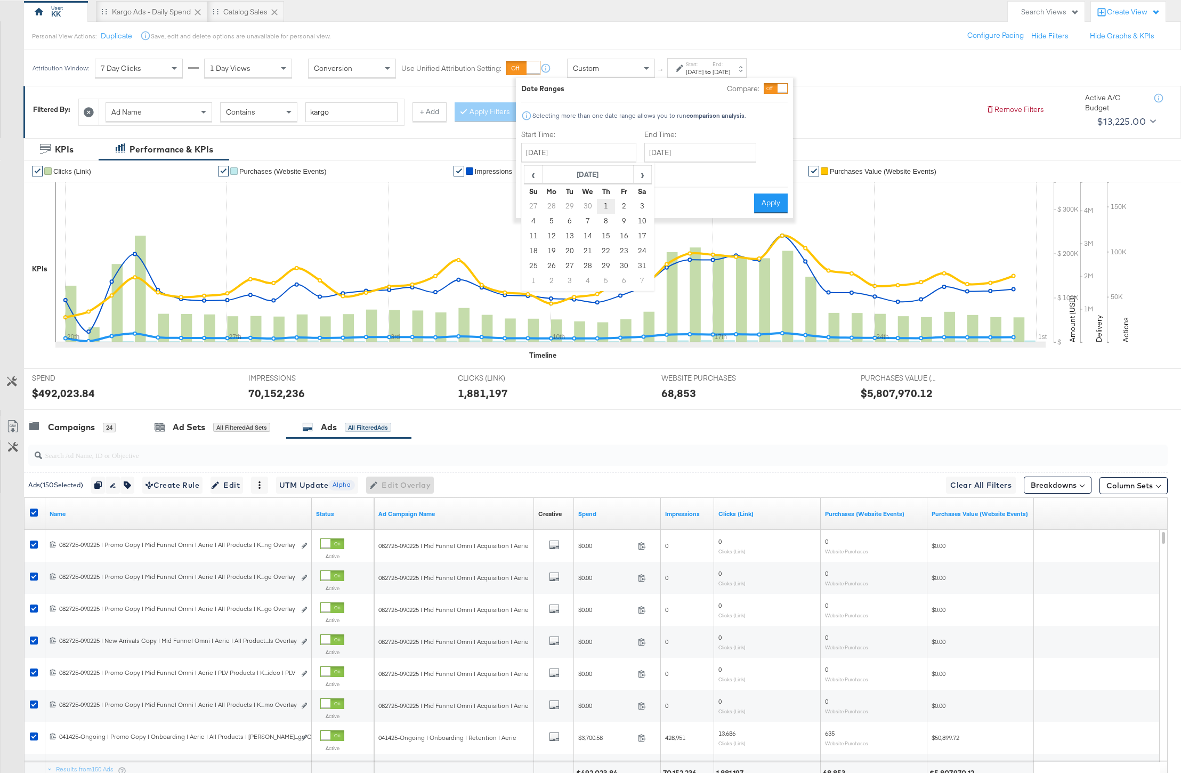
type input "[DATE]"
click at [709, 156] on input "[DATE]" at bounding box center [695, 152] width 112 height 19
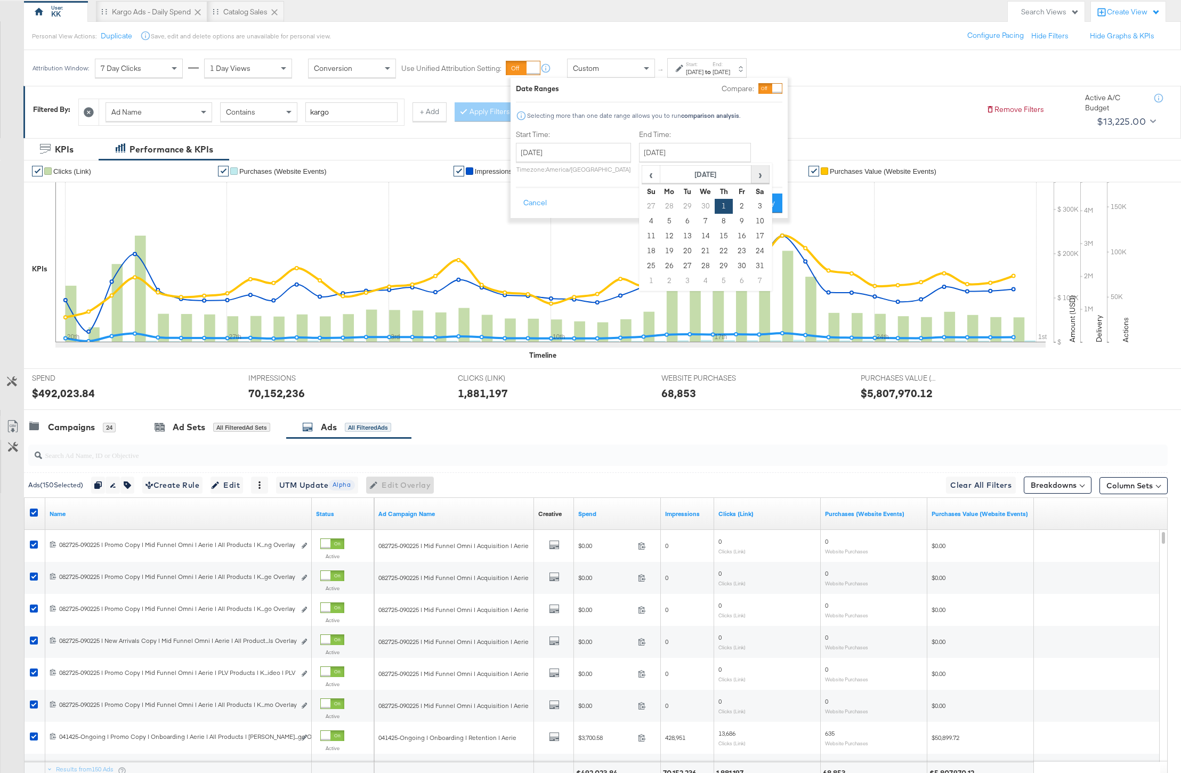
click at [753, 179] on span "›" at bounding box center [760, 174] width 17 height 16
click at [704, 239] on td "11" at bounding box center [706, 236] width 18 height 15
type input "[DATE]"
click at [762, 202] on button "Apply" at bounding box center [769, 202] width 34 height 19
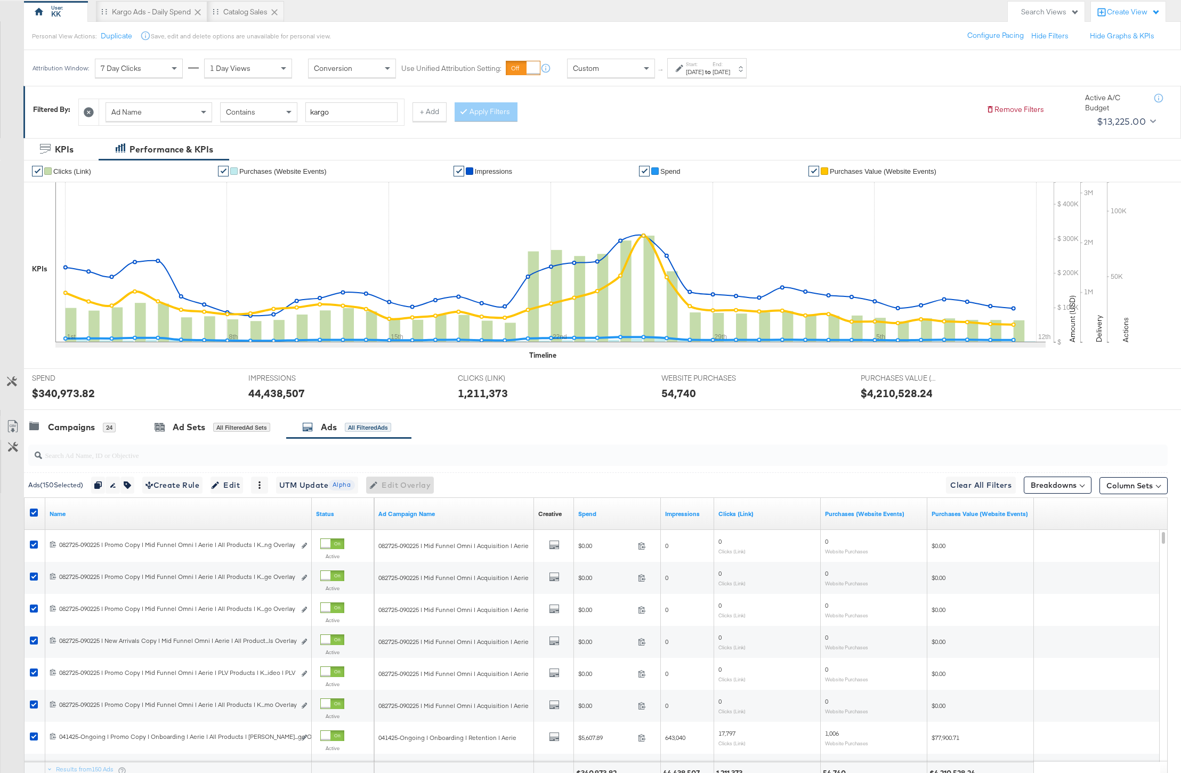
click at [75, 396] on div "$340,973.82" at bounding box center [63, 392] width 63 height 15
click at [284, 384] on div "IMPRESSIONS IMPRESSIONS 44,438,507" at bounding box center [345, 389] width 210 height 41
click at [284, 396] on div "44,438,507" at bounding box center [276, 392] width 57 height 15
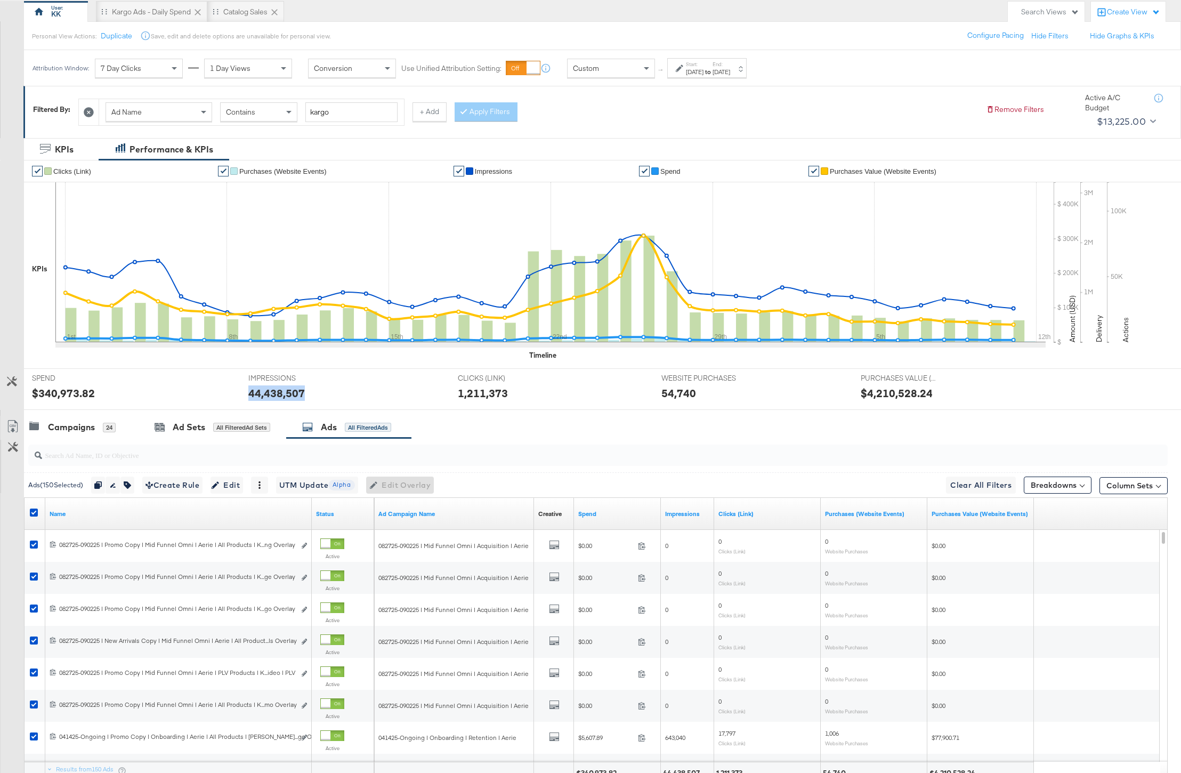
click at [284, 396] on div "44,438,507" at bounding box center [276, 392] width 57 height 15
click at [469, 393] on div "1,211,373" at bounding box center [483, 392] width 50 height 15
click at [693, 392] on div "54,740" at bounding box center [679, 392] width 35 height 15
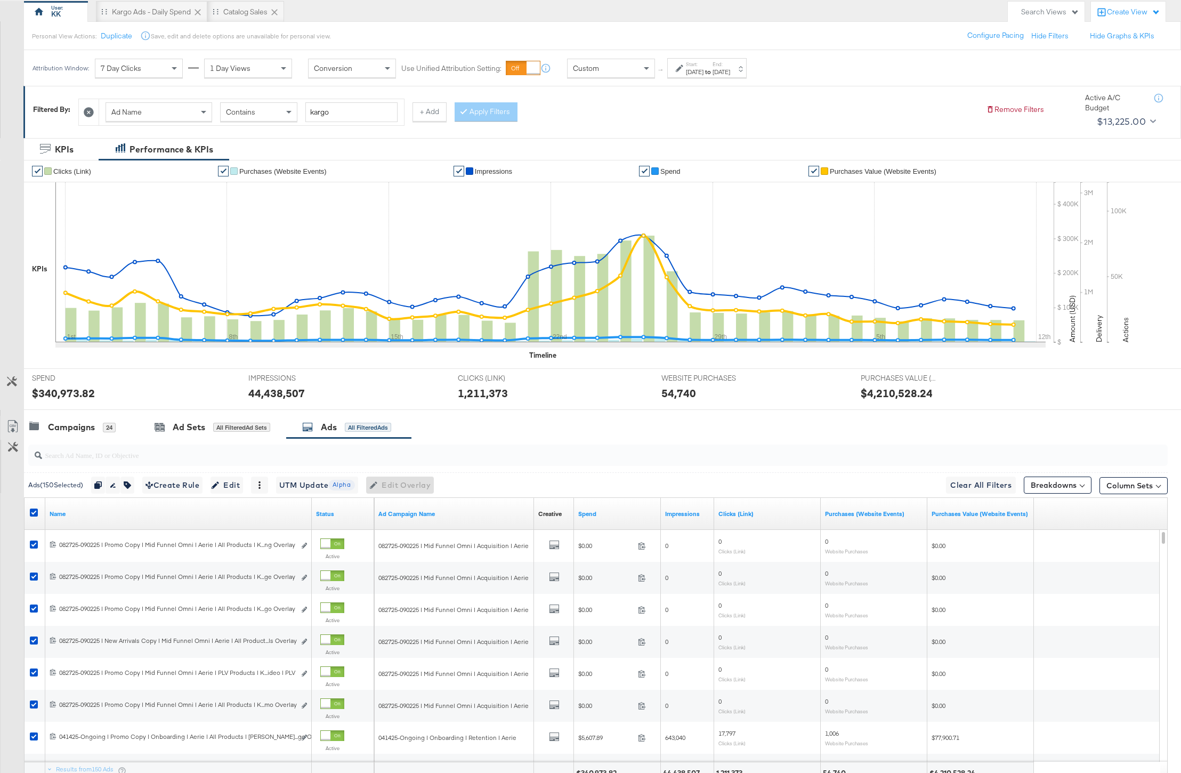
click at [682, 393] on div "54,740" at bounding box center [679, 392] width 35 height 15
click at [906, 382] on span "PURCHASES VALUE (WEBSITE EVENTS)" at bounding box center [901, 378] width 80 height 10
click at [905, 391] on div "$4,210,528.24" at bounding box center [897, 392] width 72 height 15
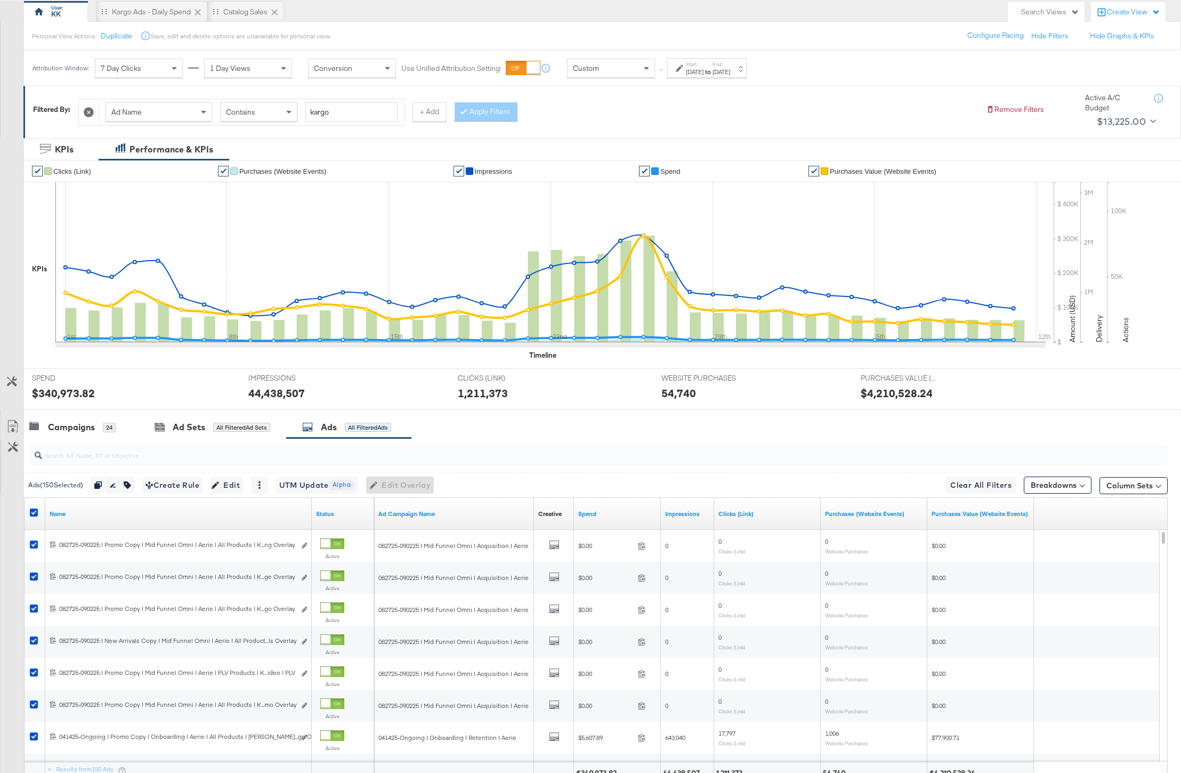
click at [685, 76] on div "Start: [DATE] to End: [DATE]" at bounding box center [703, 68] width 54 height 15
click at [586, 163] on div "[DATE] ‹ [DATE] › Su Mo Tu We Th Fr Sa 27 28 29 30 1 2 3 4 5 6 7 8 9 10 11 12 1…" at bounding box center [576, 158] width 115 height 30
click at [586, 159] on input "[DATE]" at bounding box center [576, 152] width 115 height 19
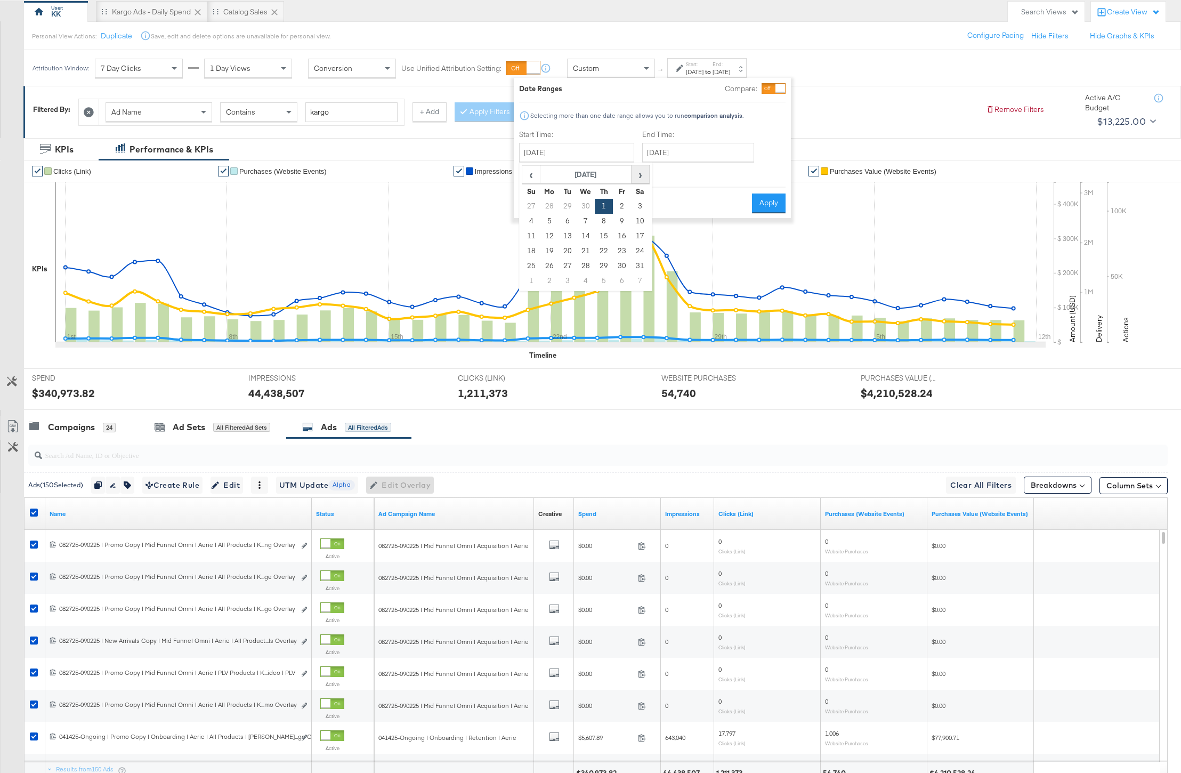
click at [635, 172] on span "›" at bounding box center [640, 174] width 17 height 16
click at [608, 237] on td "12" at bounding box center [604, 236] width 18 height 15
type input "[DATE]"
click at [698, 159] on input "[DATE]" at bounding box center [701, 152] width 112 height 19
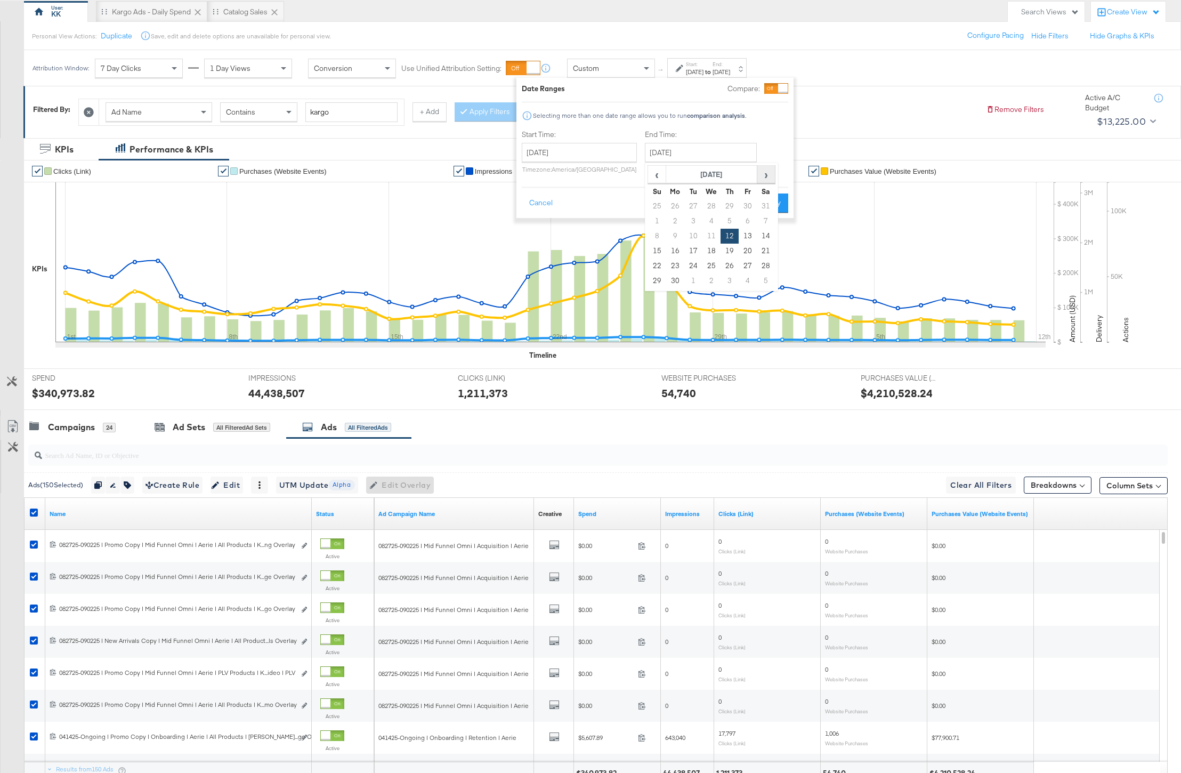
click at [763, 176] on span "›" at bounding box center [766, 174] width 17 height 16
click at [704, 222] on td "9" at bounding box center [712, 221] width 18 height 15
type input "[DATE]"
click at [776, 201] on button "Apply" at bounding box center [766, 202] width 34 height 19
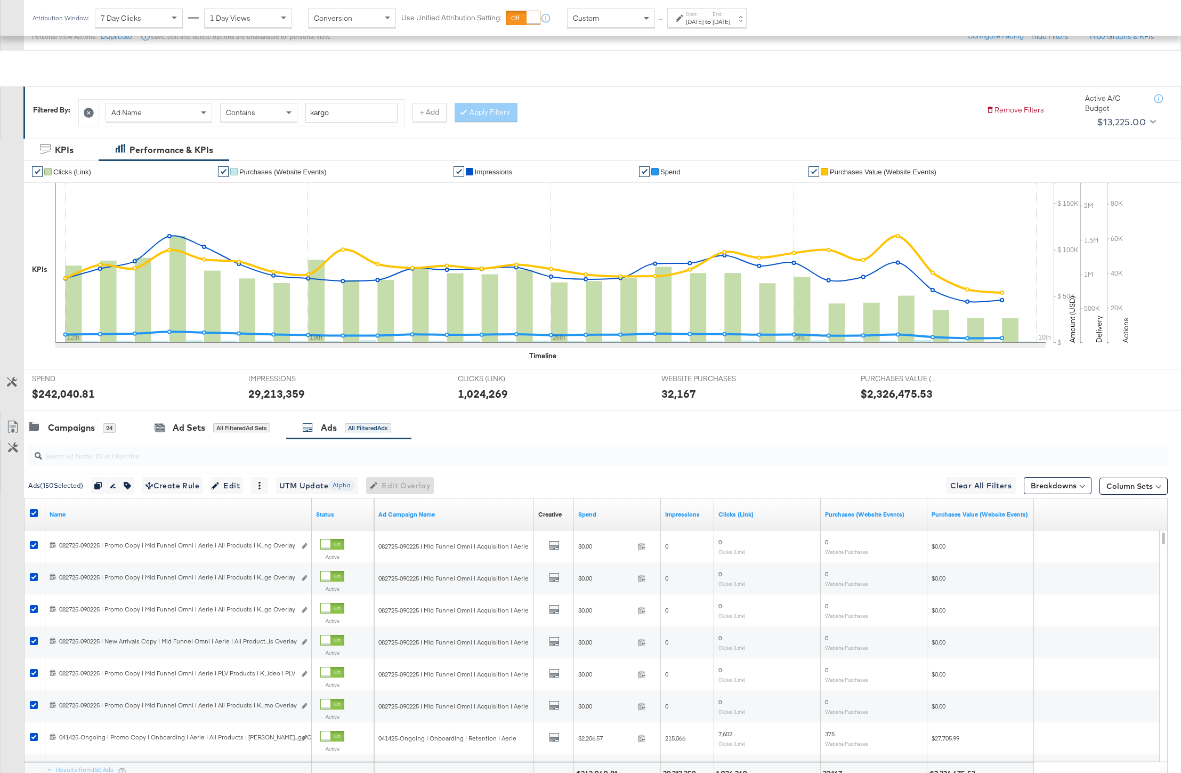
scroll to position [189, 0]
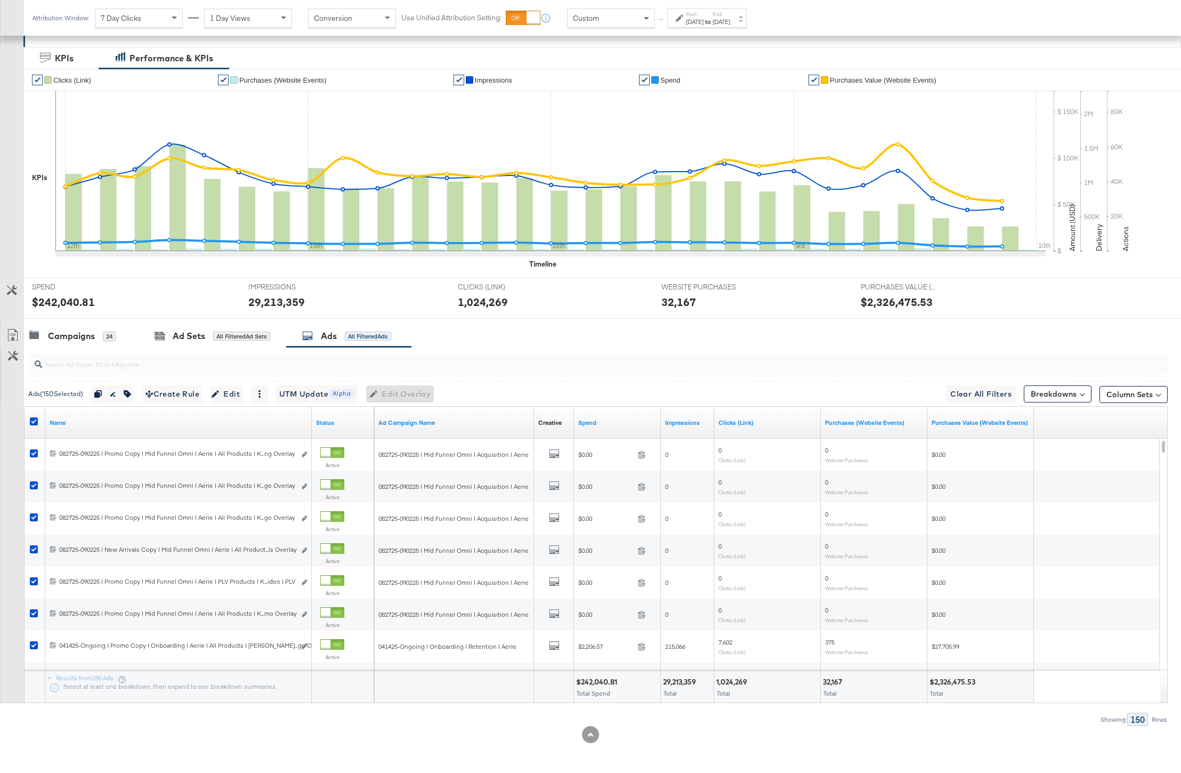
click at [596, 681] on div "$242,040.81" at bounding box center [598, 682] width 44 height 10
click at [687, 684] on div "29,213,359" at bounding box center [681, 682] width 36 height 10
click at [736, 684] on div "1,024,269" at bounding box center [733, 682] width 34 height 10
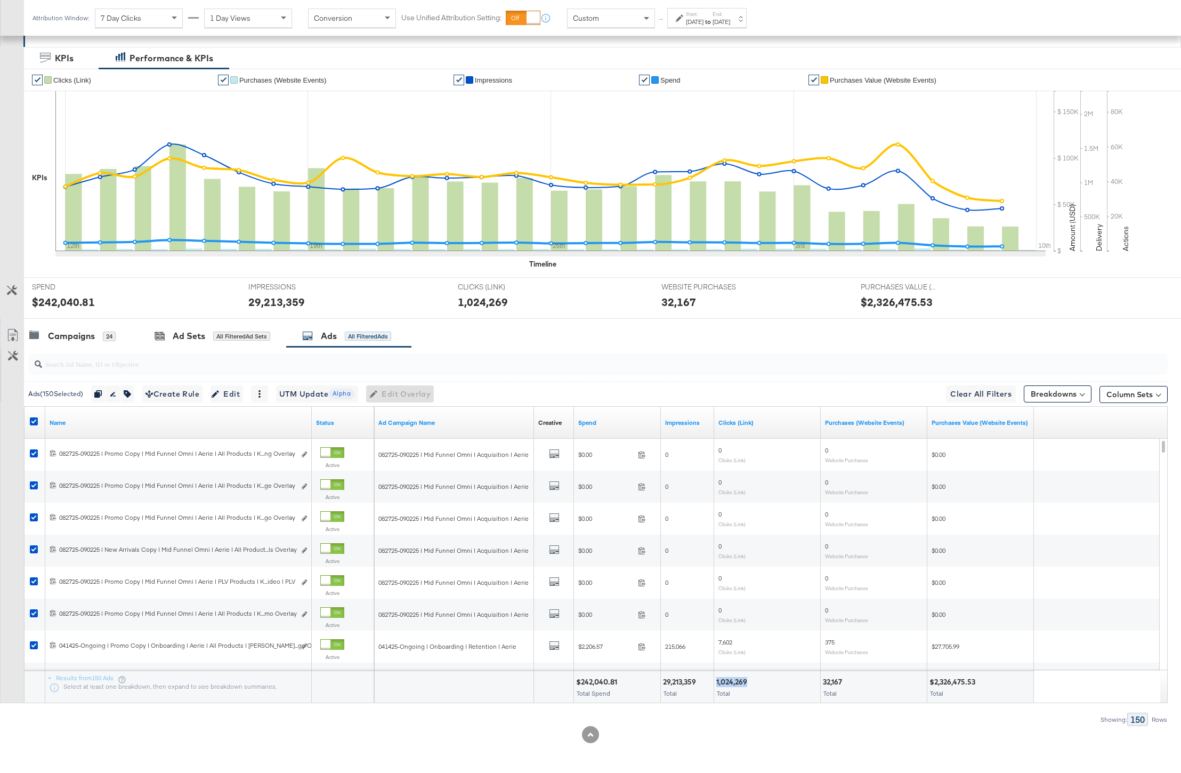
click at [736, 684] on div "1,024,269" at bounding box center [733, 682] width 34 height 10
click at [840, 688] on div "32,167 Total" at bounding box center [874, 687] width 106 height 32
click at [838, 687] on div "32,167 Total" at bounding box center [874, 687] width 106 height 32
click at [838, 684] on div "32,167" at bounding box center [834, 682] width 22 height 10
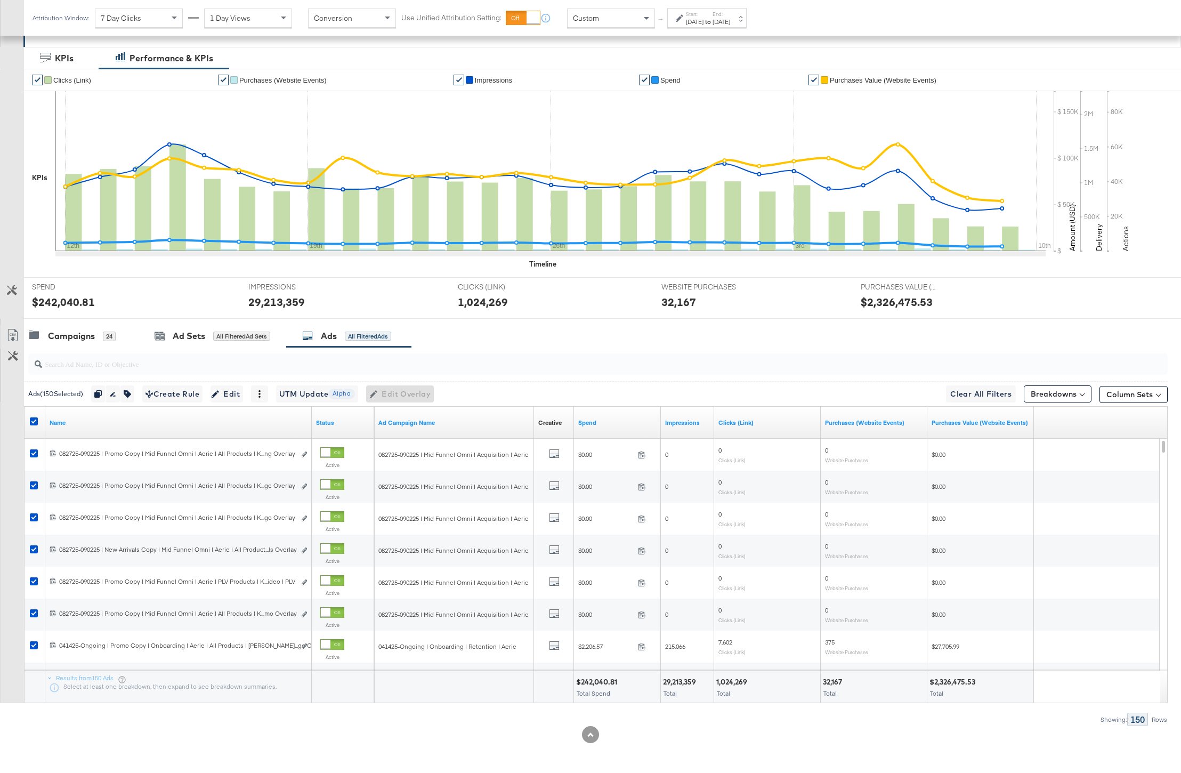
click at [960, 682] on div "$2,326,475.53" at bounding box center [954, 682] width 49 height 10
click at [696, 23] on div "[DATE]" at bounding box center [695, 22] width 18 height 9
click at [577, 99] on input "[DATE]" at bounding box center [574, 102] width 115 height 19
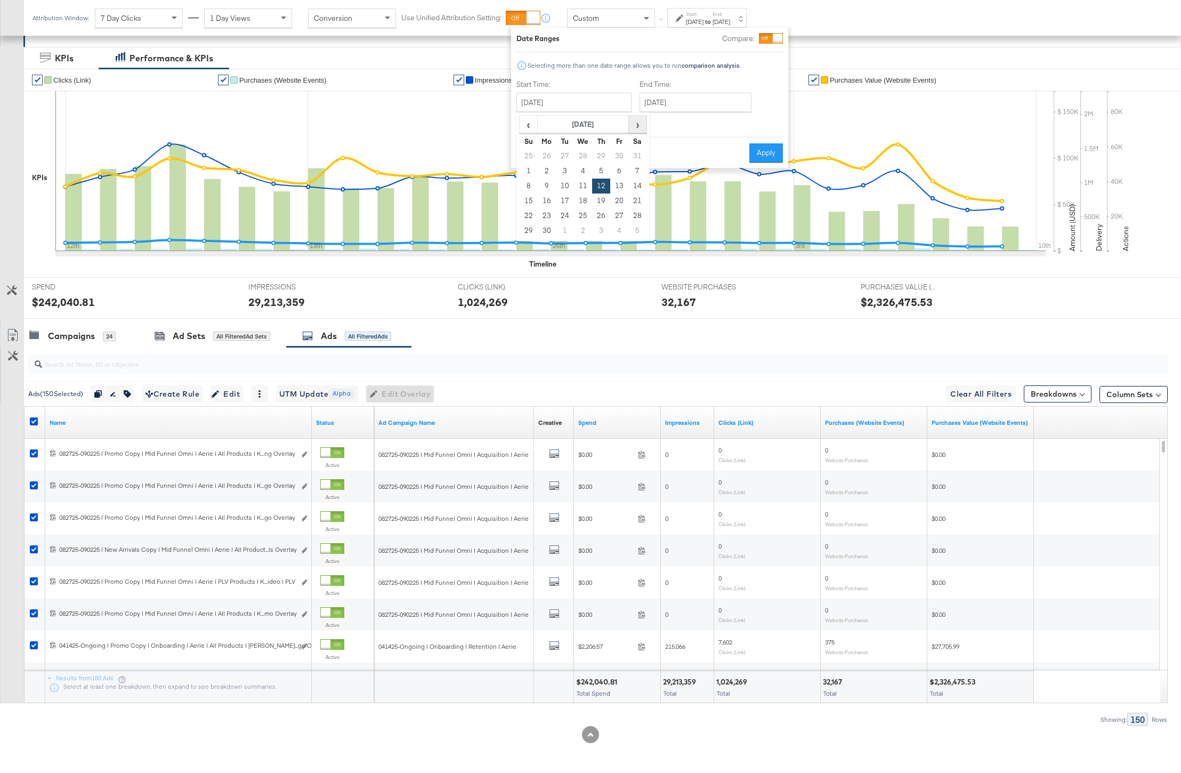
click at [632, 128] on span "›" at bounding box center [638, 124] width 17 height 16
click at [606, 173] on td "10" at bounding box center [601, 171] width 18 height 15
type input "[DATE]"
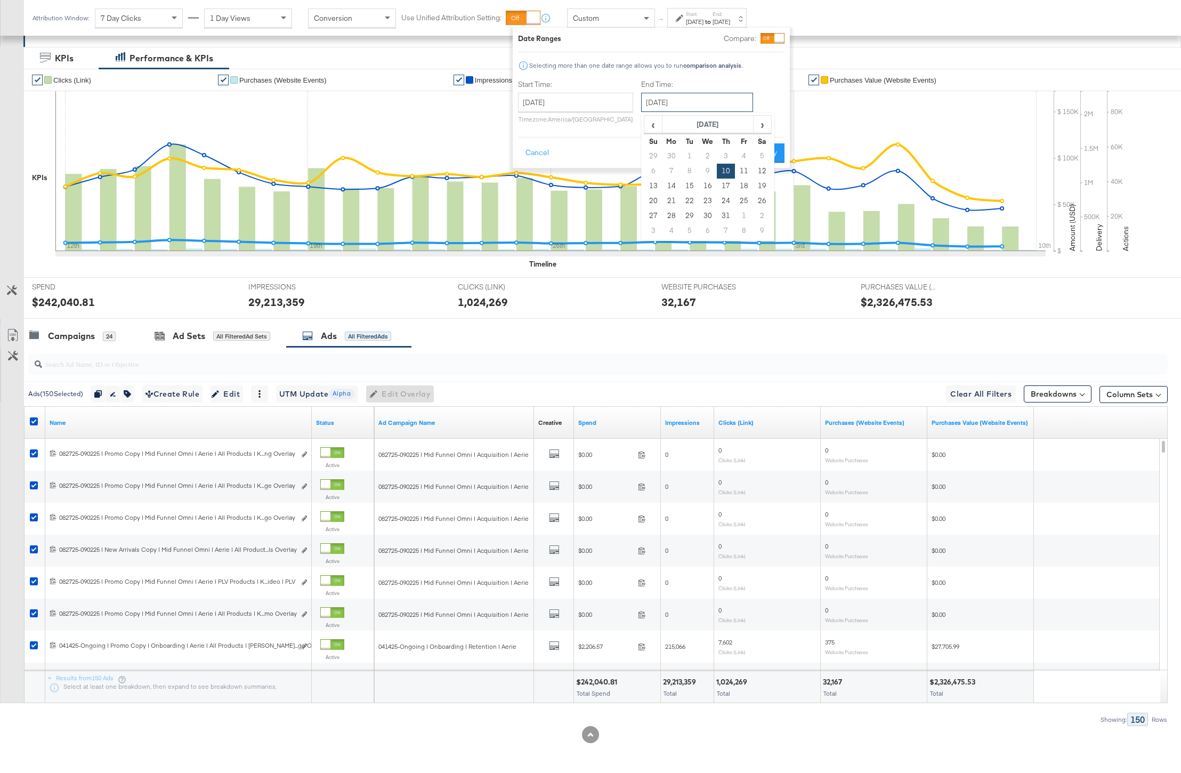
click at [690, 100] on input "[DATE]" at bounding box center [697, 102] width 112 height 19
click at [754, 124] on span "›" at bounding box center [762, 124] width 17 height 16
click at [666, 155] on td "1" at bounding box center [672, 156] width 18 height 15
type input "[DATE]"
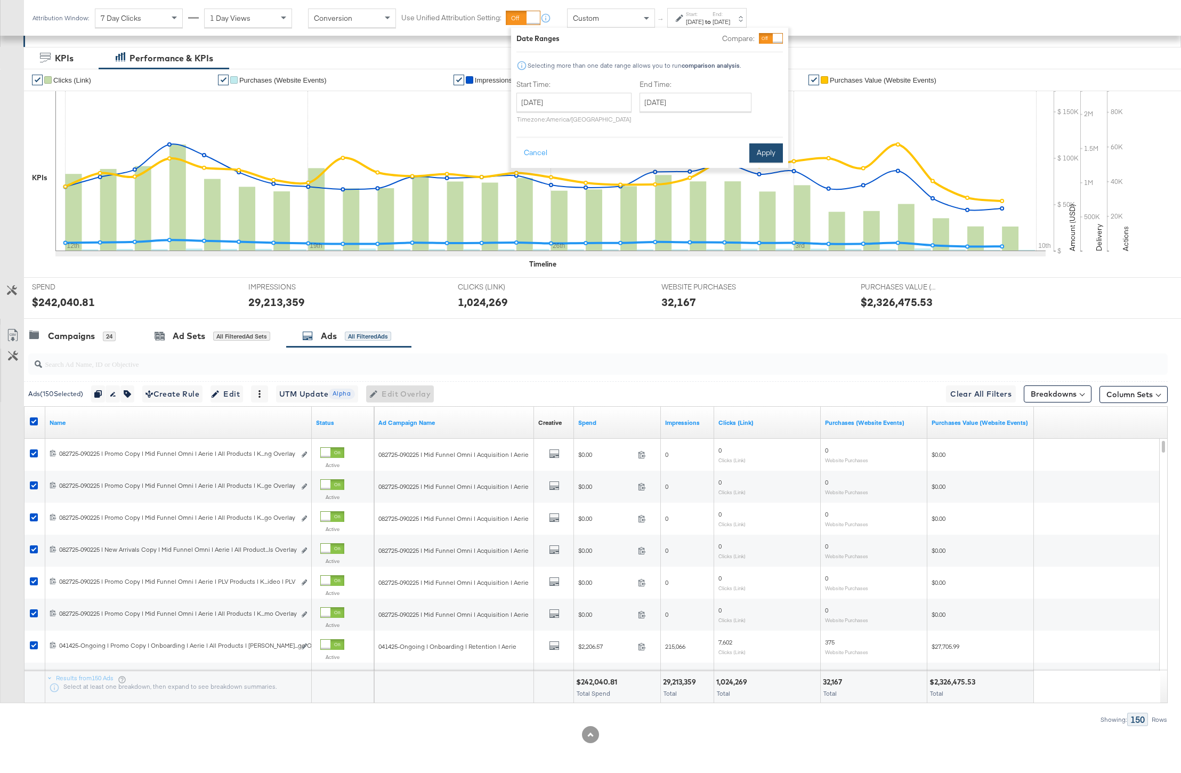
click at [765, 154] on button "Apply" at bounding box center [766, 152] width 34 height 19
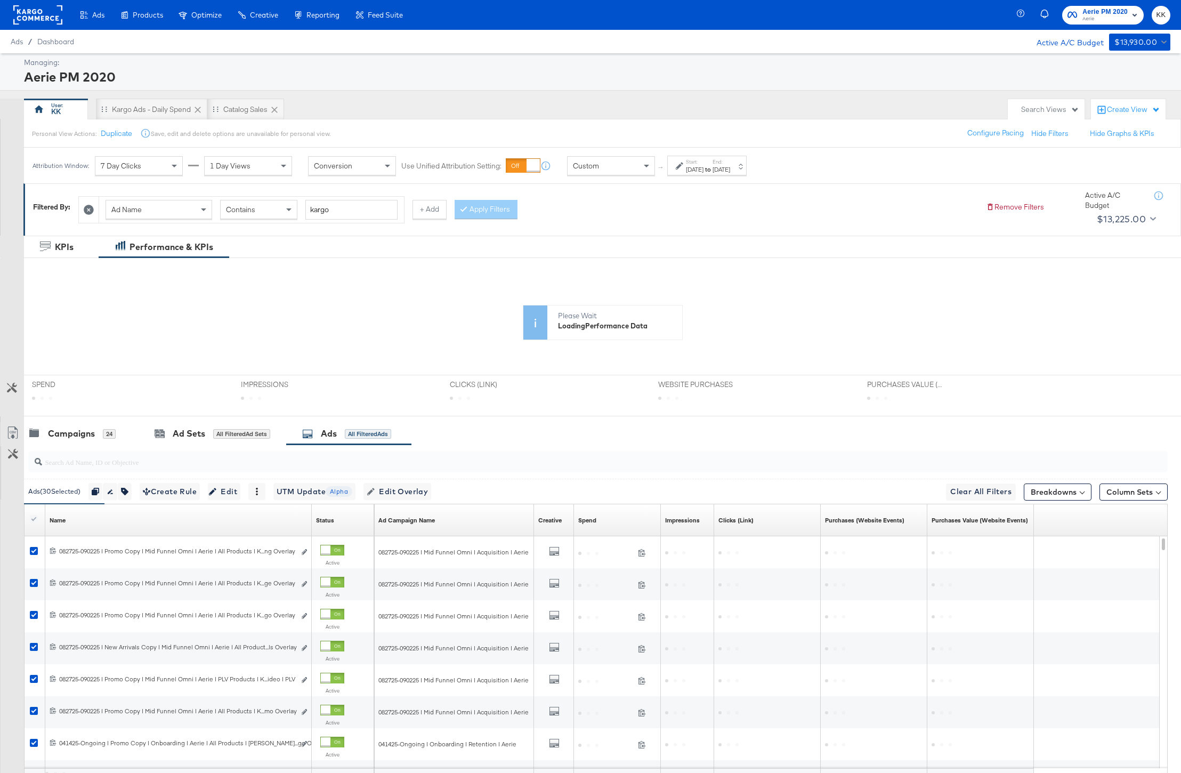
scroll to position [98, 0]
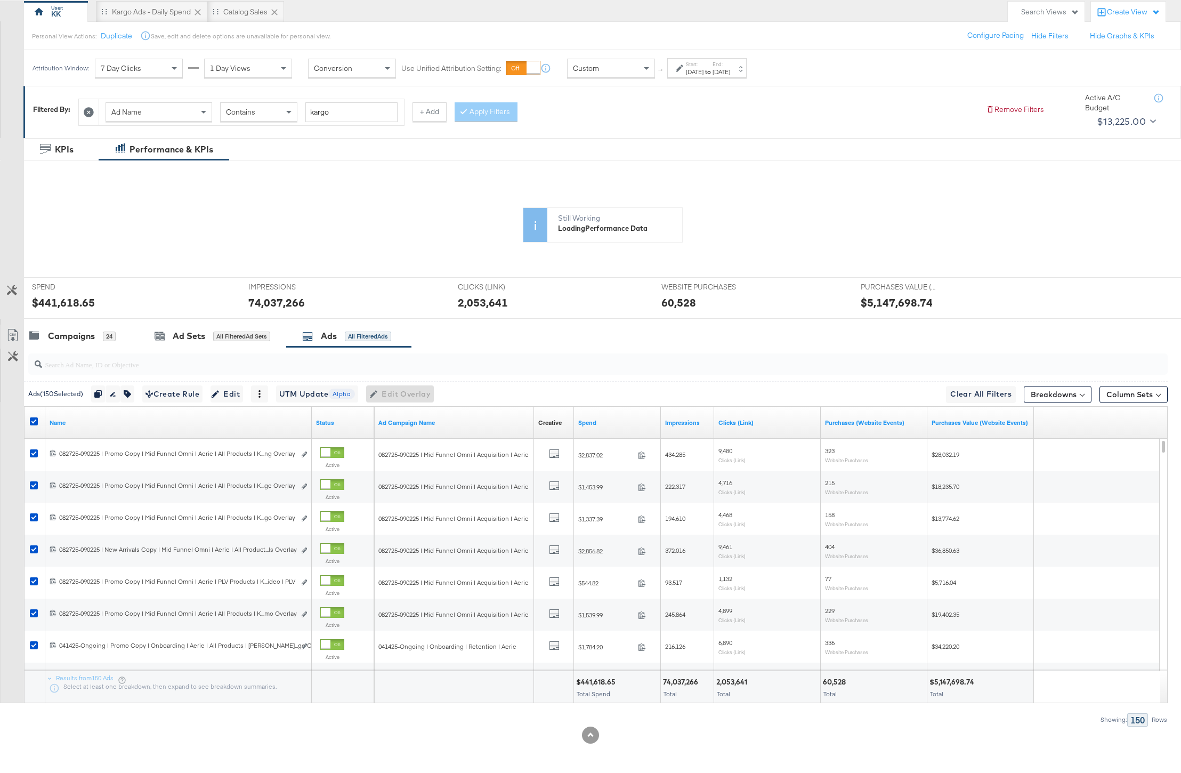
click at [600, 683] on div "$441,618.65" at bounding box center [597, 682] width 43 height 10
click at [674, 680] on div "74,037,266" at bounding box center [682, 682] width 38 height 10
click at [736, 682] on div "2,053,641" at bounding box center [733, 682] width 34 height 10
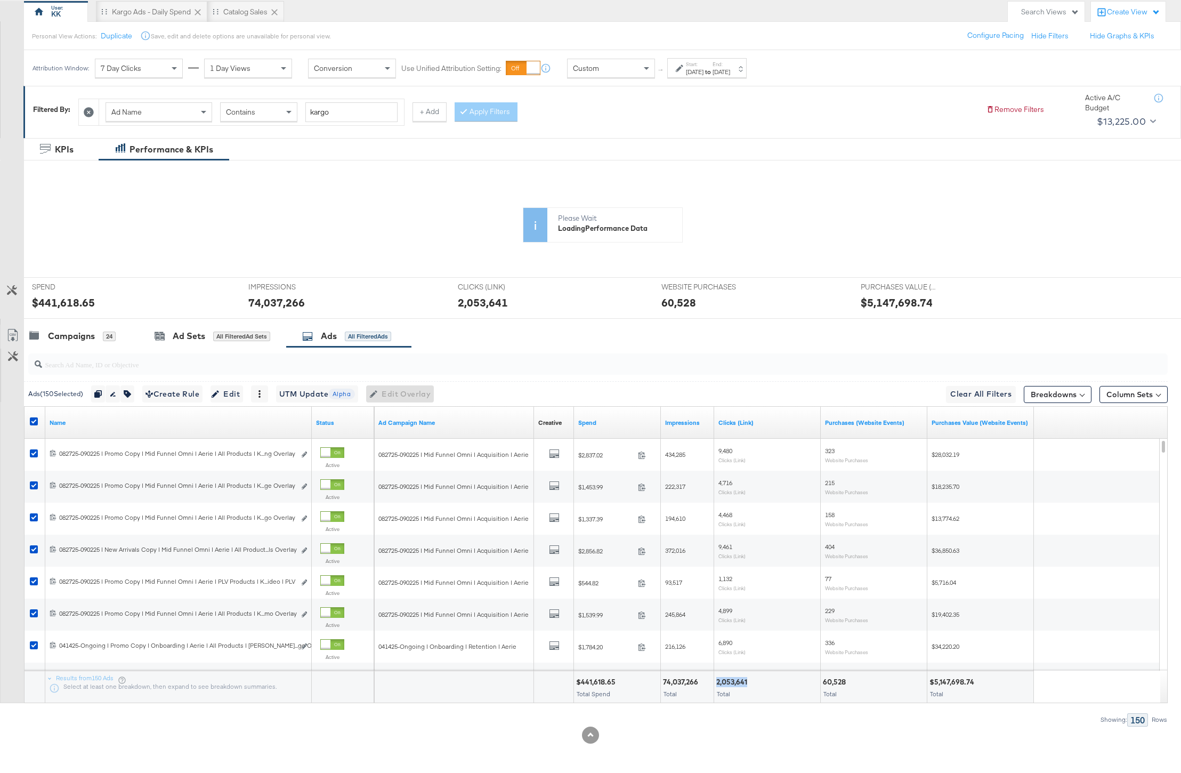
click at [736, 682] on div "2,053,641" at bounding box center [733, 682] width 34 height 10
click at [840, 684] on div "60,528" at bounding box center [836, 682] width 26 height 10
click at [950, 676] on div "$5,147,698.74 Total" at bounding box center [981, 687] width 106 height 32
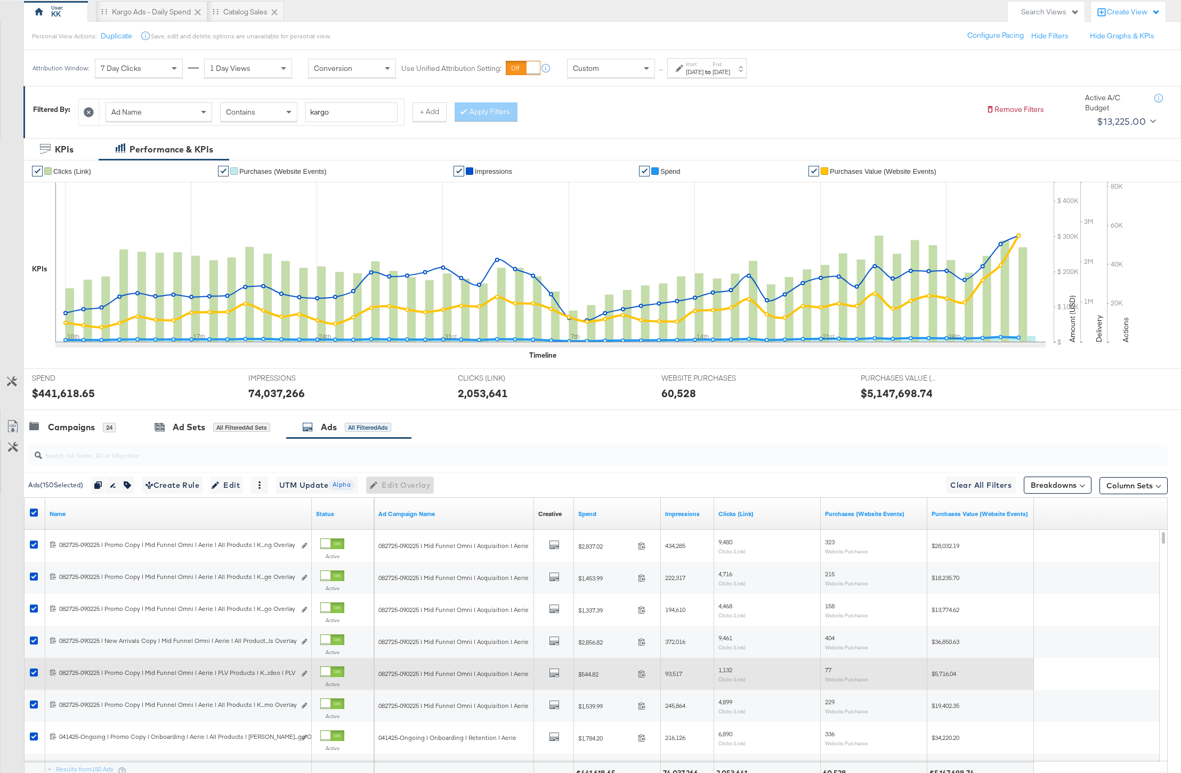
click at [973, 682] on div "$5,716.04" at bounding box center [981, 674] width 107 height 32
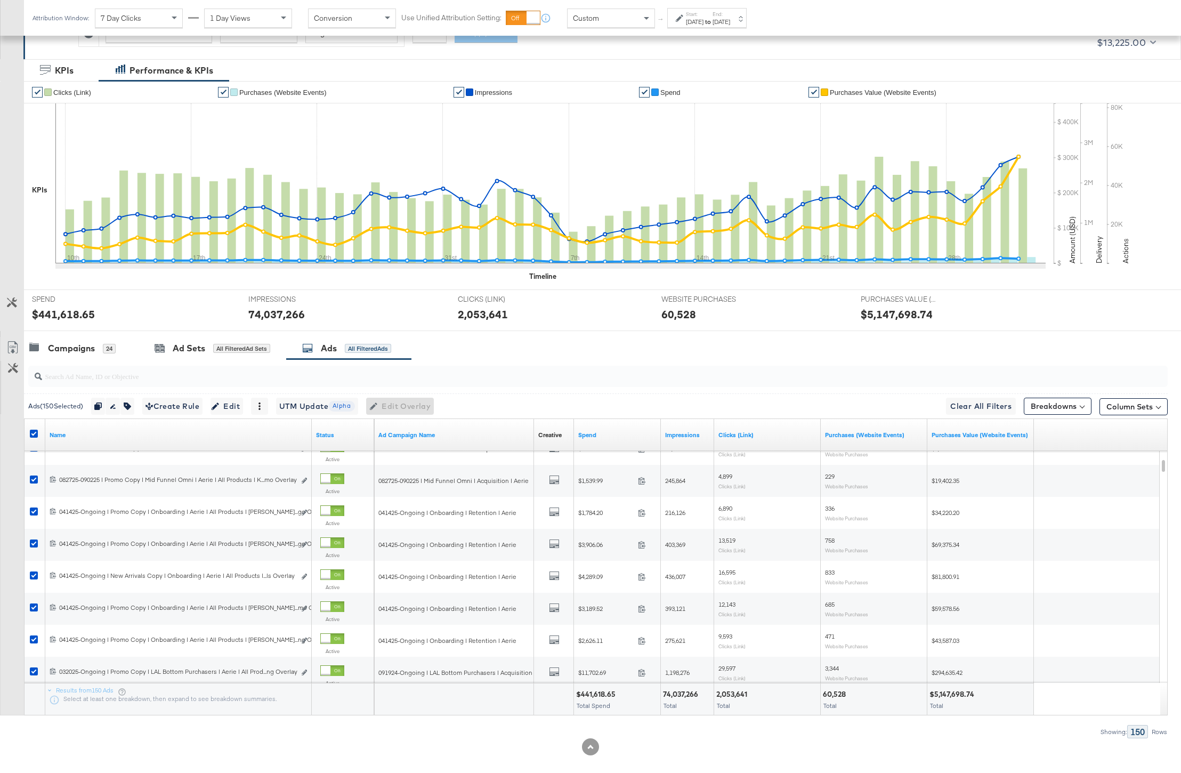
scroll to position [189, 0]
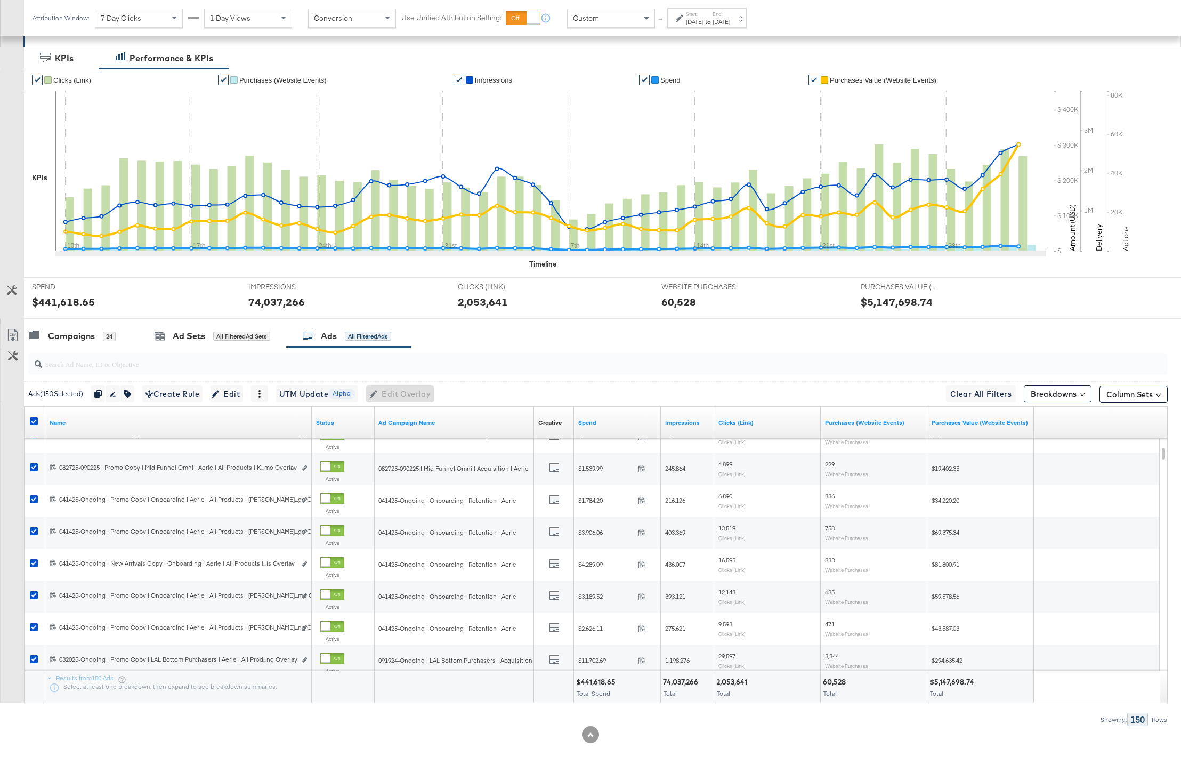
click at [899, 307] on div "$5,147,698.74" at bounding box center [897, 301] width 72 height 15
